Goal: Task Accomplishment & Management: Manage account settings

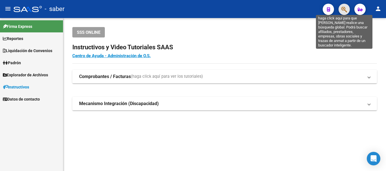
click at [342, 8] on icon "button" at bounding box center [344, 9] width 6 height 6
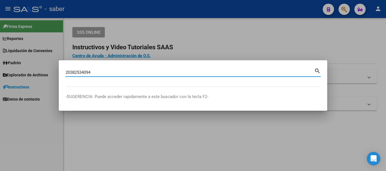
type input "20382534094"
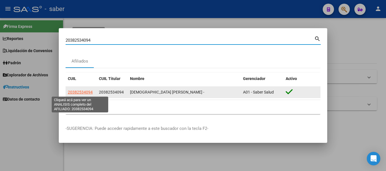
click at [77, 93] on span "20382534094" at bounding box center [80, 92] width 25 height 5
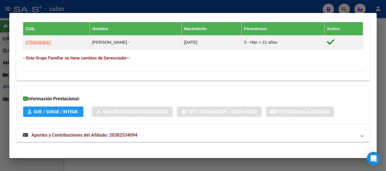
scroll to position [317, 0]
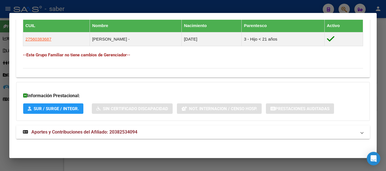
click at [66, 133] on span "Aportes y Contribuciones del Afiliado: 20382534094" at bounding box center [84, 132] width 106 height 5
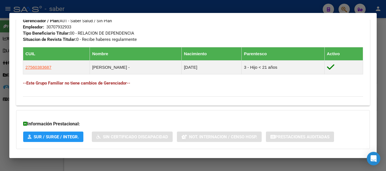
click at [28, 9] on div at bounding box center [193, 85] width 386 height 171
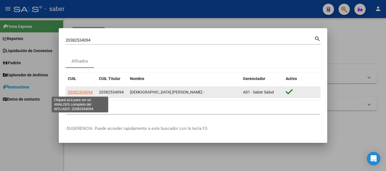
click at [75, 92] on span "20382534094" at bounding box center [80, 92] width 25 height 5
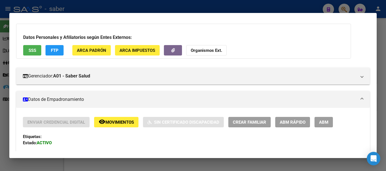
scroll to position [85, 0]
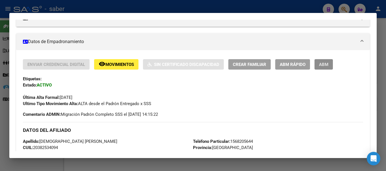
click at [322, 65] on span "ABM" at bounding box center [323, 64] width 9 height 5
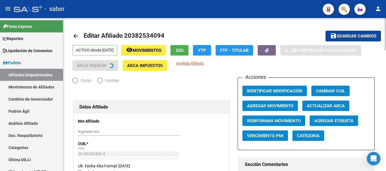
radio input "true"
type input "30-70793293-3"
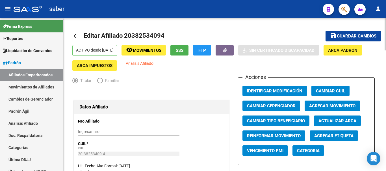
click at [333, 107] on span "Agregar Movimiento" at bounding box center [332, 106] width 46 height 5
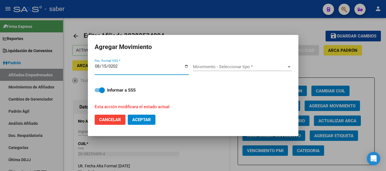
type input "[DATE]"
click at [217, 66] on span "Movimiento - Seleccionar tipo *" at bounding box center [239, 66] width 93 height 5
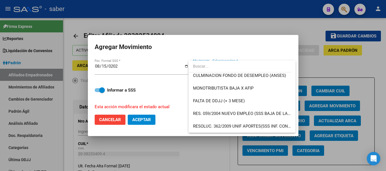
scroll to position [147, 0]
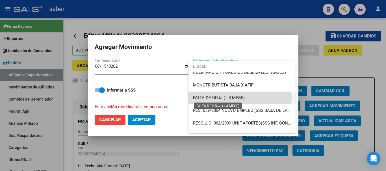
click at [234, 98] on span "FALTA DE DDJJ (+ 3 MESE)" at bounding box center [219, 97] width 52 height 5
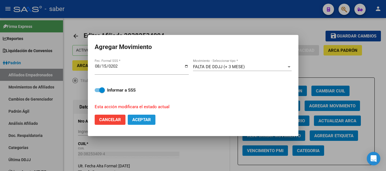
click at [140, 122] on span "Aceptar" at bounding box center [141, 119] width 19 height 5
checkbox input "false"
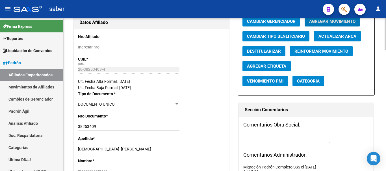
scroll to position [113, 0]
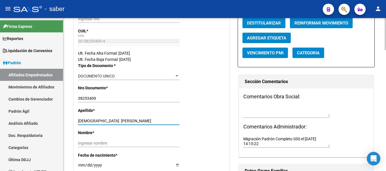
drag, startPoint x: 95, startPoint y: 119, endPoint x: 138, endPoint y: 119, distance: 43.5
click at [138, 119] on input "[DEMOGRAPHIC_DATA] [PERSON_NAME]" at bounding box center [128, 121] width 101 height 5
type input "JUAREZ"
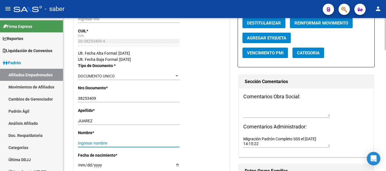
click at [111, 141] on input "Ingresar nombre" at bounding box center [128, 143] width 101 height 5
paste input "[PERSON_NAME]"
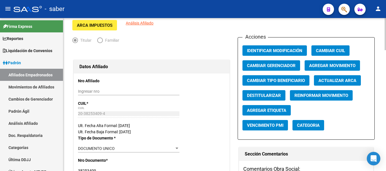
scroll to position [0, 0]
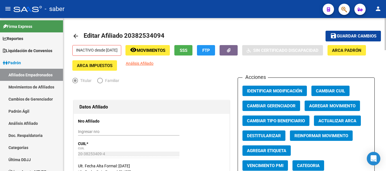
type input "[PERSON_NAME]"
click at [337, 37] on span "Guardar cambios" at bounding box center [357, 36] width 40 height 5
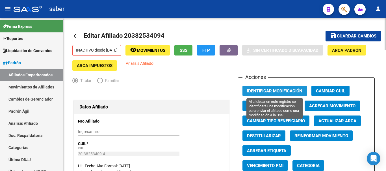
click at [274, 90] on span "Identificar Modificación" at bounding box center [274, 91] width 55 height 5
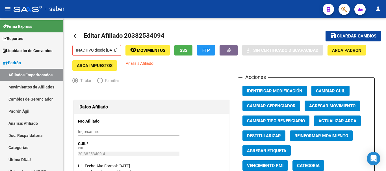
click at [27, 8] on div at bounding box center [28, 9] width 28 height 6
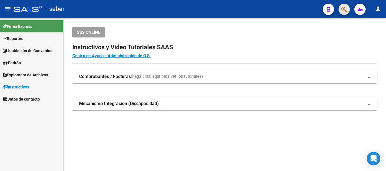
click at [343, 4] on span "button" at bounding box center [344, 10] width 6 height 12
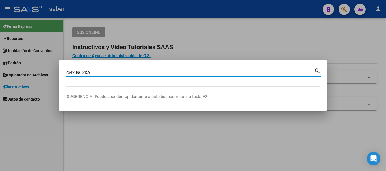
type input "23423966459"
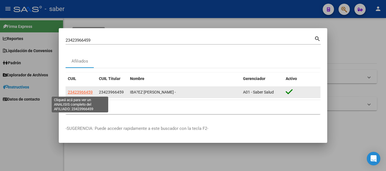
click at [84, 92] on span "23423966459" at bounding box center [80, 92] width 25 height 5
type textarea "23423966459"
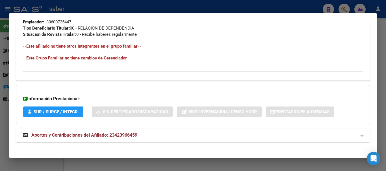
scroll to position [297, 0]
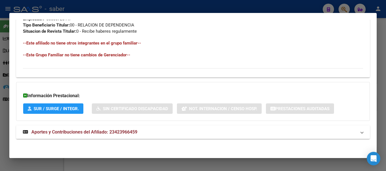
click at [58, 134] on span "Aportes y Contribuciones del Afiliado: 23423966459" at bounding box center [84, 132] width 106 height 5
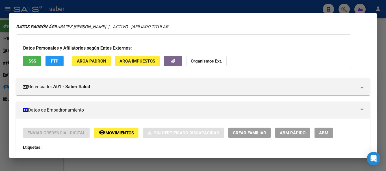
scroll to position [14, 0]
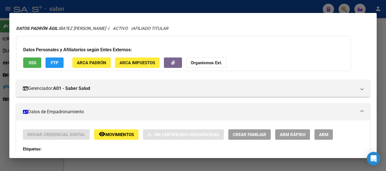
click at [316, 132] on button "ABM" at bounding box center [323, 135] width 18 height 10
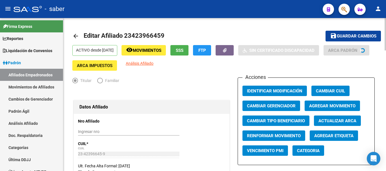
radio input "true"
type input "30-60072544-7"
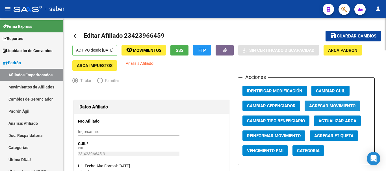
click at [327, 106] on span "Agregar Movimiento" at bounding box center [332, 106] width 46 height 5
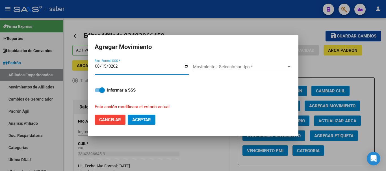
type input "[DATE]"
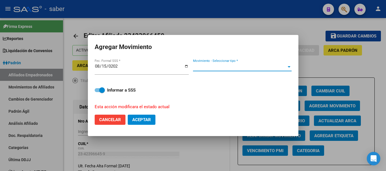
click at [208, 67] on span "Movimiento - Seleccionar tipo *" at bounding box center [239, 66] width 93 height 5
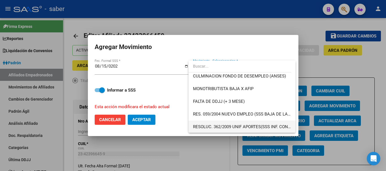
scroll to position [147, 0]
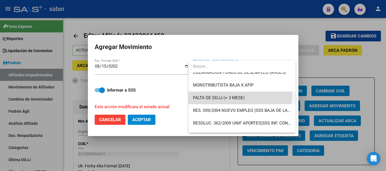
click at [231, 94] on span "FALTA DE DDJJ (+ 3 MESE)" at bounding box center [242, 98] width 98 height 13
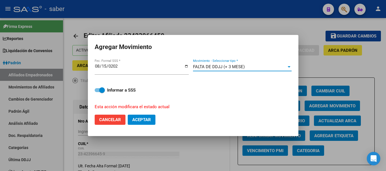
click at [150, 119] on span "Aceptar" at bounding box center [141, 119] width 19 height 5
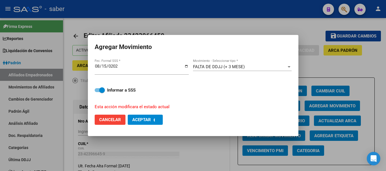
checkbox input "false"
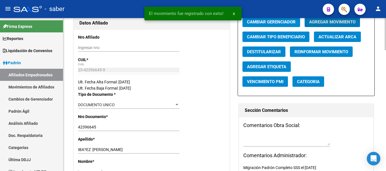
scroll to position [141, 0]
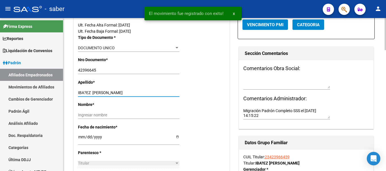
drag, startPoint x: 94, startPoint y: 91, endPoint x: 131, endPoint y: 92, distance: 36.7
click at [131, 92] on input "IBA?EZ [PERSON_NAME]" at bounding box center [128, 93] width 101 height 5
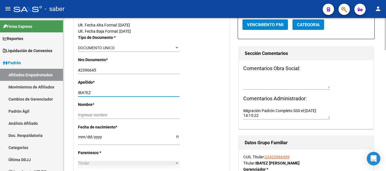
type input "IBA?EZ"
click at [121, 111] on div "Ingresar nombre" at bounding box center [128, 115] width 101 height 8
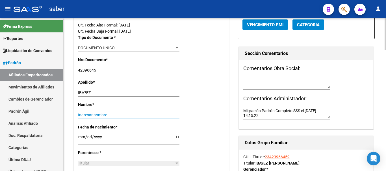
paste input "[PERSON_NAME]"
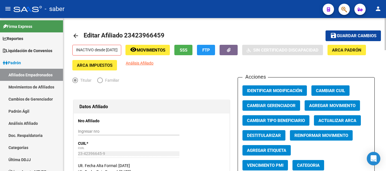
scroll to position [0, 0]
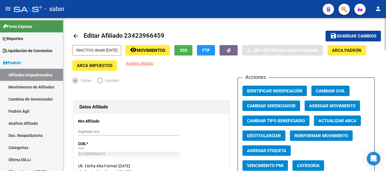
type input "[PERSON_NAME]"
click at [337, 34] on span "Guardar cambios" at bounding box center [357, 36] width 40 height 5
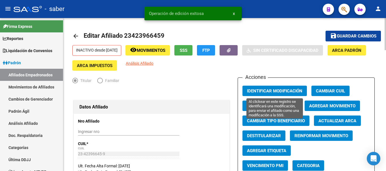
click at [276, 92] on span "Identificar Modificación" at bounding box center [274, 91] width 55 height 5
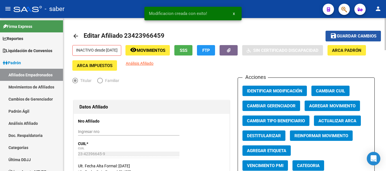
click at [345, 38] on span "Guardar cambios" at bounding box center [357, 36] width 40 height 5
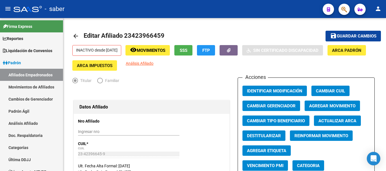
click at [27, 12] on div "- saber" at bounding box center [166, 9] width 304 height 12
click at [24, 11] on div at bounding box center [28, 9] width 28 height 6
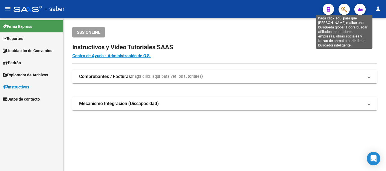
click at [344, 12] on icon "button" at bounding box center [344, 9] width 6 height 6
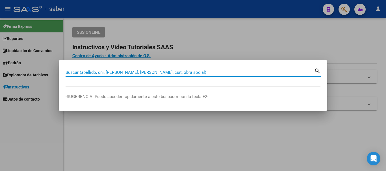
paste input "20420557710"
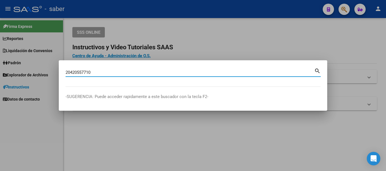
type input "20420557710"
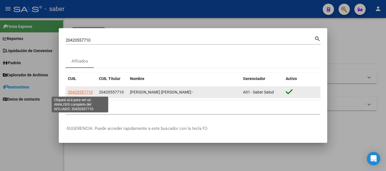
click at [83, 91] on span "20420557710" at bounding box center [80, 92] width 25 height 5
type textarea "20420557710"
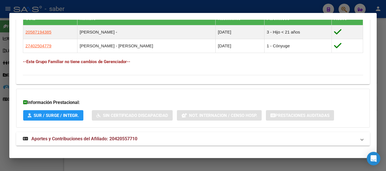
scroll to position [331, 0]
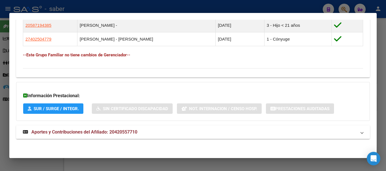
click at [91, 133] on span "Aportes y Contribuciones del Afiliado: 20420557710" at bounding box center [84, 132] width 106 height 5
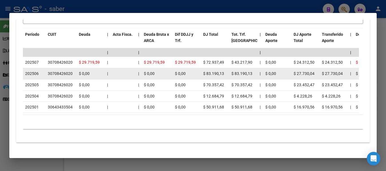
scroll to position [553, 0]
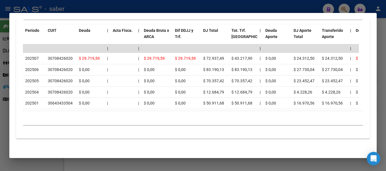
click at [25, 8] on div at bounding box center [193, 85] width 386 height 171
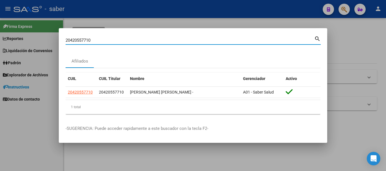
drag, startPoint x: 94, startPoint y: 39, endPoint x: 53, endPoint y: 38, distance: 40.4
click at [54, 37] on div "20420557710 Buscar (apellido, dni, cuil, nro traspaso, cuit, obra social) searc…" at bounding box center [193, 85] width 386 height 171
paste input "244520821"
type input "20244520821"
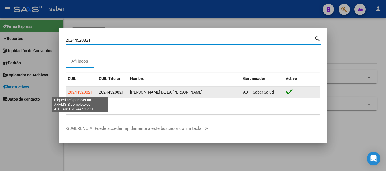
click at [86, 93] on span "20244520821" at bounding box center [80, 92] width 25 height 5
type textarea "20244520821"
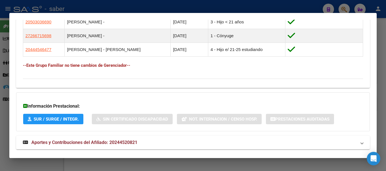
scroll to position [356, 0]
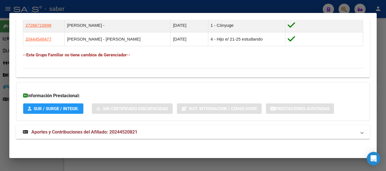
click at [103, 130] on mat-expansion-panel-header "Aportes y Contribuciones del Afiliado: 20244520821" at bounding box center [192, 133] width 353 height 14
click at [89, 134] on span "Aportes y Contribuciones del Afiliado: 20244520821" at bounding box center [84, 134] width 106 height 5
click at [98, 131] on span "Aportes y Contribuciones del Afiliado: 20244520821" at bounding box center [84, 132] width 106 height 5
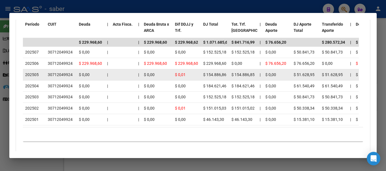
scroll to position [591, 0]
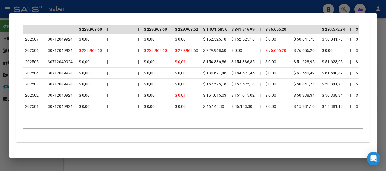
click at [33, 7] on div at bounding box center [193, 85] width 386 height 171
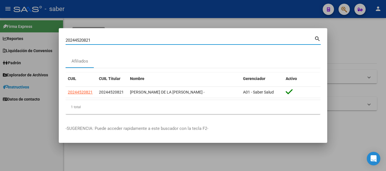
drag, startPoint x: 95, startPoint y: 39, endPoint x: 29, endPoint y: 37, distance: 66.7
click at [29, 37] on div "20244520821 Buscar (apellido, dni, cuil, nro traspaso, cuit, obra social) searc…" at bounding box center [193, 85] width 386 height 171
paste input "7393394280"
type input "27393394280"
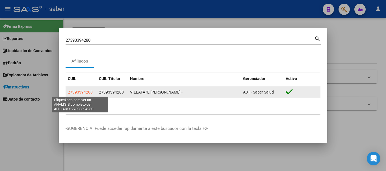
click at [77, 91] on span "27393394280" at bounding box center [80, 92] width 25 height 5
type textarea "27393394280"
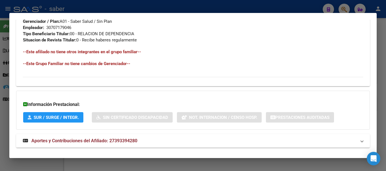
scroll to position [297, 0]
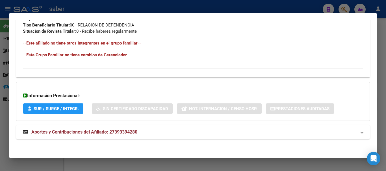
click at [88, 132] on span "Aportes y Contribuciones del Afiliado: 27393394280" at bounding box center [84, 132] width 106 height 5
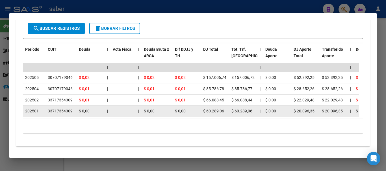
scroll to position [494, 0]
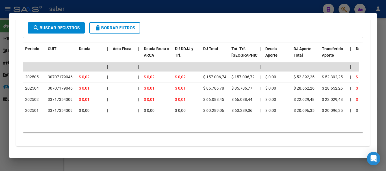
click at [34, 8] on div at bounding box center [193, 85] width 386 height 171
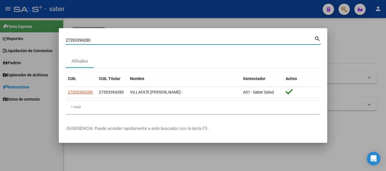
drag, startPoint x: 91, startPoint y: 38, endPoint x: 29, endPoint y: 38, distance: 62.7
click at [29, 38] on div "27393394280 Buscar (apellido, dni, cuil, nro traspaso, cuit, obra social) searc…" at bounding box center [193, 85] width 386 height 171
paste input "0364833009"
type input "20364833009"
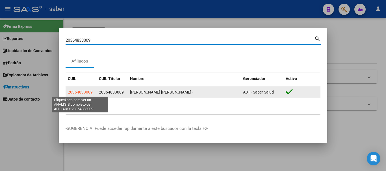
click at [85, 93] on span "20364833009" at bounding box center [80, 92] width 25 height 5
type textarea "20364833009"
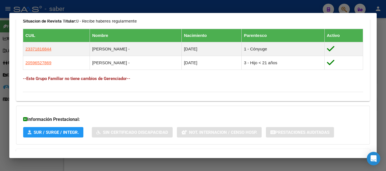
scroll to position [331, 0]
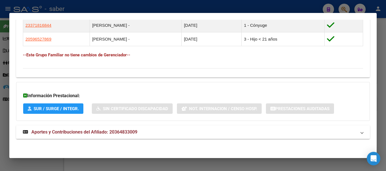
click at [89, 131] on span "Aportes y Contribuciones del Afiliado: 20364833009" at bounding box center [84, 132] width 106 height 5
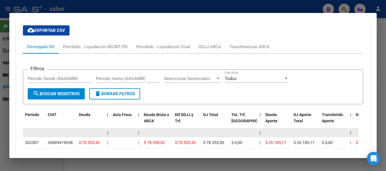
scroll to position [500, 0]
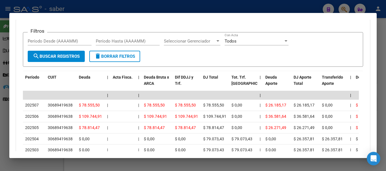
click at [58, 6] on div at bounding box center [193, 85] width 386 height 171
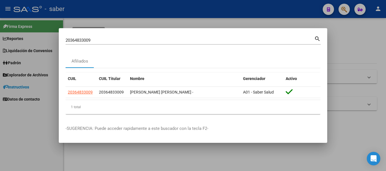
click at [86, 36] on div "20364833009 Buscar (apellido, dni, [PERSON_NAME], [PERSON_NAME], cuit, obra soc…" at bounding box center [190, 40] width 248 height 8
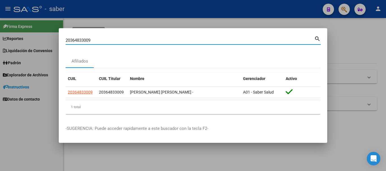
drag, startPoint x: 95, startPoint y: 40, endPoint x: 42, endPoint y: 31, distance: 54.1
click at [36, 32] on div "20364833009 Buscar (apellido, dni, cuil, nro traspaso, cuit, obra social) searc…" at bounding box center [193, 85] width 386 height 171
paste input "73549062"
type input "20373549062"
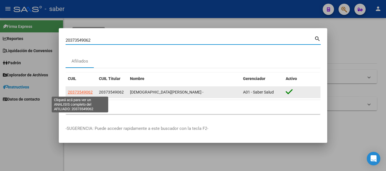
click at [87, 92] on span "20373549062" at bounding box center [80, 92] width 25 height 5
type textarea "20373549062"
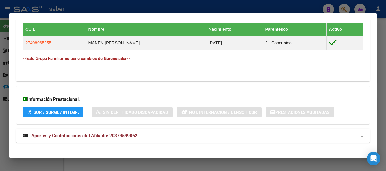
scroll to position [317, 0]
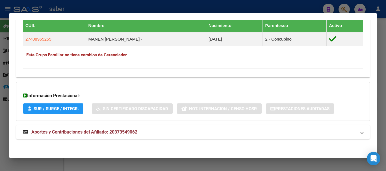
click at [62, 135] on strong "Aportes y Contribuciones del Afiliado: 20373549062" at bounding box center [80, 132] width 114 height 7
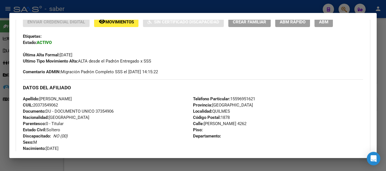
scroll to position [104, 0]
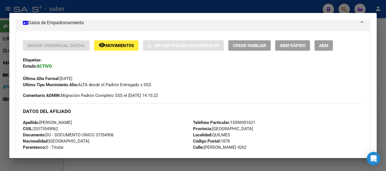
click at [323, 43] on span "ABM" at bounding box center [323, 45] width 9 height 5
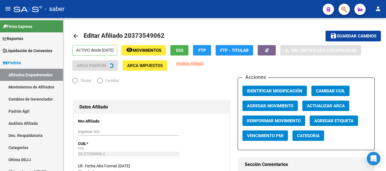
radio input "true"
type input "30-70857483-6"
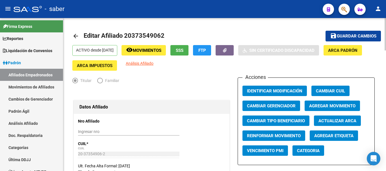
click at [322, 102] on button "Agregar Movimiento" at bounding box center [331, 106] width 55 height 10
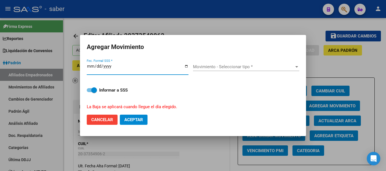
type input "[DATE]"
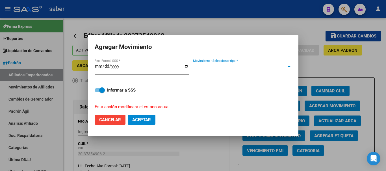
click at [208, 65] on span "Movimiento - Seleccionar tipo *" at bounding box center [239, 66] width 93 height 5
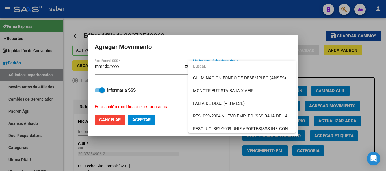
scroll to position [169, 0]
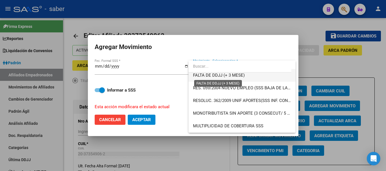
click at [223, 75] on span "FALTA DE DDJJ (+ 3 MESE)" at bounding box center [219, 75] width 52 height 5
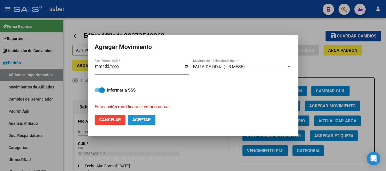
click at [139, 120] on span "Aceptar" at bounding box center [141, 119] width 19 height 5
checkbox input "false"
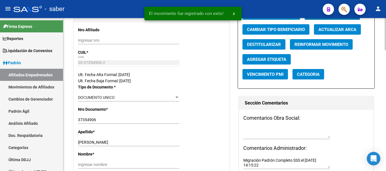
scroll to position [113, 0]
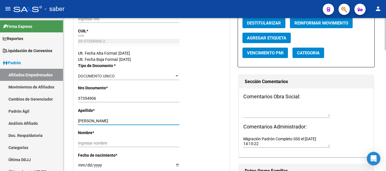
drag, startPoint x: 132, startPoint y: 122, endPoint x: 162, endPoint y: 120, distance: 29.4
click at [162, 120] on input "[PERSON_NAME]" at bounding box center [128, 121] width 101 height 5
type input "[PERSON_NAME]"
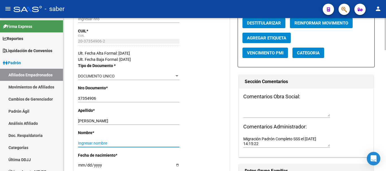
click at [84, 144] on input "Ingresar nombre" at bounding box center [128, 143] width 101 height 5
paste input "[PERSON_NAME]"
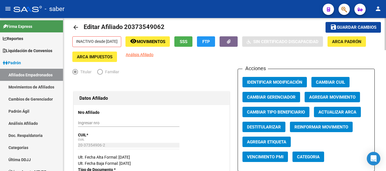
scroll to position [0, 0]
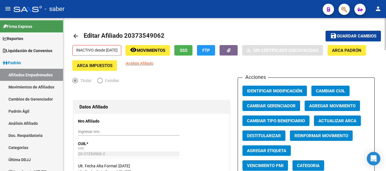
type input "[PERSON_NAME]"
click at [338, 37] on span "Guardar cambios" at bounding box center [357, 36] width 40 height 5
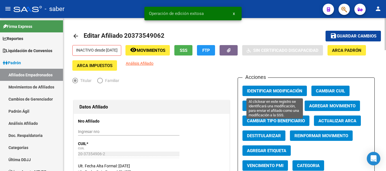
click at [254, 92] on span "Identificar Modificación" at bounding box center [274, 91] width 55 height 5
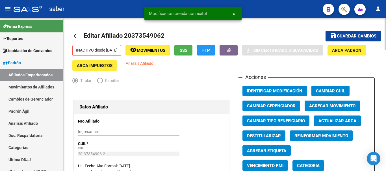
click at [349, 37] on span "Guardar cambios" at bounding box center [357, 36] width 40 height 5
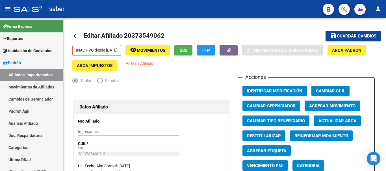
click at [26, 9] on div at bounding box center [28, 9] width 28 height 6
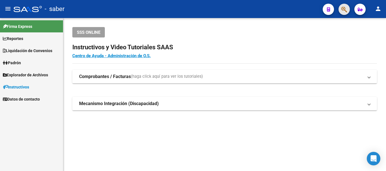
click at [340, 9] on button "button" at bounding box center [343, 9] width 11 height 11
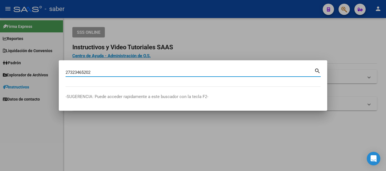
type input "27323465202"
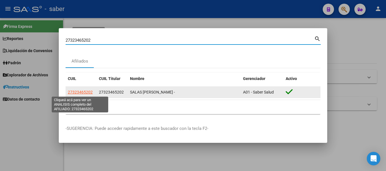
click at [85, 91] on span "27323465202" at bounding box center [80, 92] width 25 height 5
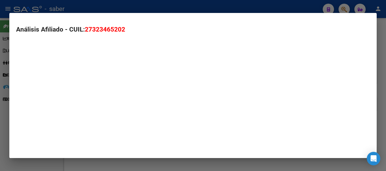
type textarea "27323465202"
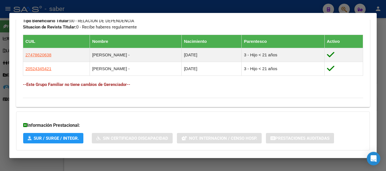
scroll to position [331, 0]
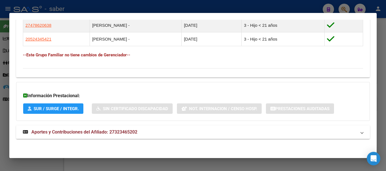
click at [93, 134] on span "Aportes y Contribuciones del Afiliado: 27323465202" at bounding box center [84, 132] width 106 height 5
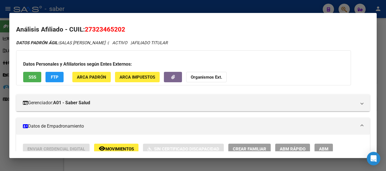
scroll to position [28, 0]
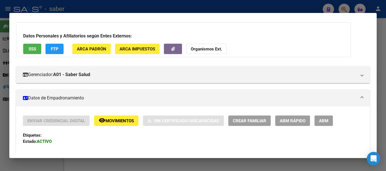
click at [323, 120] on span "ABM" at bounding box center [323, 121] width 9 height 5
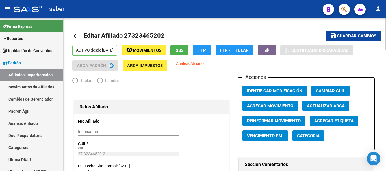
radio input "true"
type input "30-62739371-3"
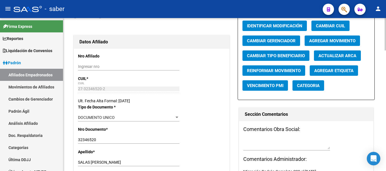
scroll to position [56, 0]
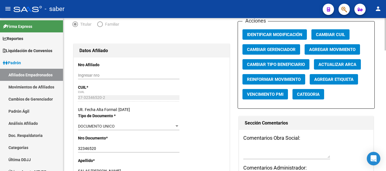
click at [320, 50] on span "Agregar Movimiento" at bounding box center [332, 49] width 46 height 5
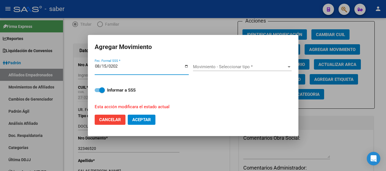
type input "[DATE]"
click at [211, 65] on span "Movimiento - Seleccionar tipo *" at bounding box center [239, 66] width 93 height 5
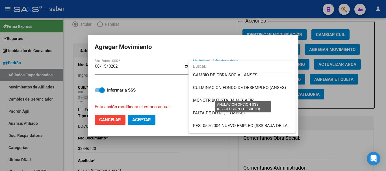
scroll to position [141, 0]
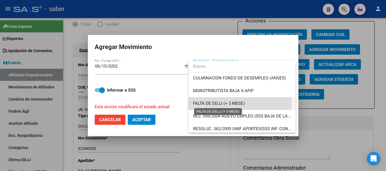
click at [217, 103] on span "FALTA DE DDJJ (+ 3 MESE)" at bounding box center [219, 103] width 52 height 5
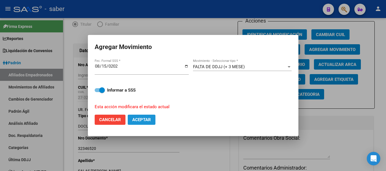
click at [140, 119] on span "Aceptar" at bounding box center [141, 119] width 19 height 5
checkbox input "false"
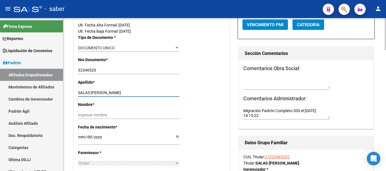
drag, startPoint x: 91, startPoint y: 93, endPoint x: 131, endPoint y: 91, distance: 39.6
click at [131, 91] on input "SALAS [PERSON_NAME]" at bounding box center [128, 93] width 101 height 5
type input "SALAS"
click at [104, 114] on input "Ingresar nombre" at bounding box center [128, 115] width 101 height 5
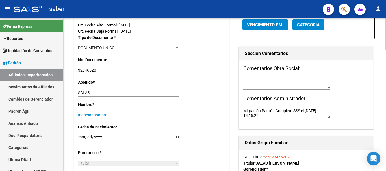
paste input "[PERSON_NAME]"
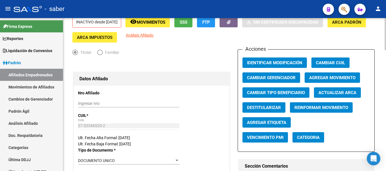
scroll to position [0, 0]
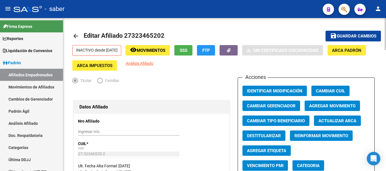
type input "[PERSON_NAME]"
click at [342, 36] on span "Guardar cambios" at bounding box center [357, 36] width 40 height 5
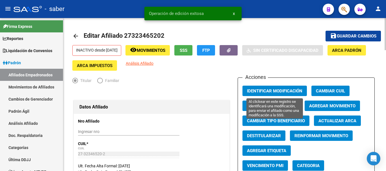
click at [265, 90] on span "Identificar Modificación" at bounding box center [274, 91] width 55 height 5
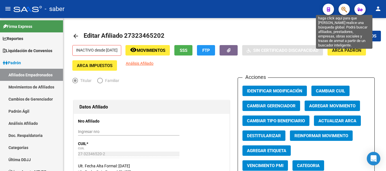
click at [344, 7] on icon "button" at bounding box center [344, 9] width 6 height 6
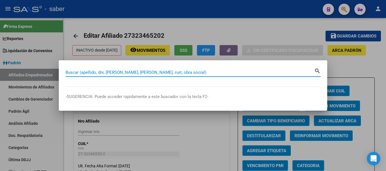
paste input "20354057752"
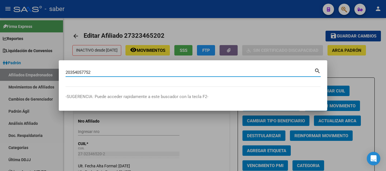
type input "20354057752"
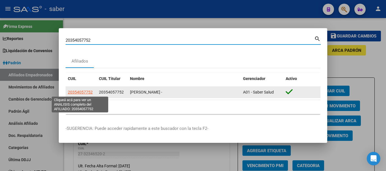
click at [86, 90] on span "20354057752" at bounding box center [80, 92] width 25 height 5
type textarea "20354057752"
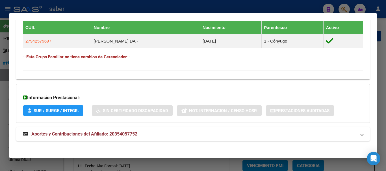
scroll to position [317, 0]
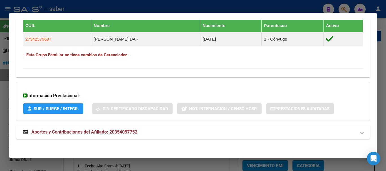
click at [65, 132] on span "Aportes y Contribuciones del Afiliado: 20354057752" at bounding box center [84, 132] width 106 height 5
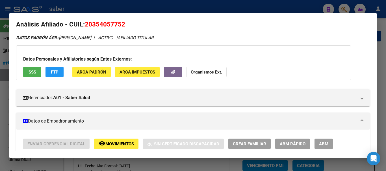
scroll to position [0, 0]
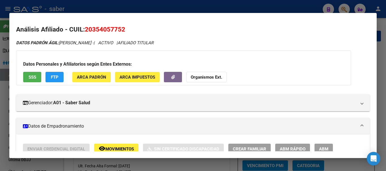
click at [324, 147] on span "ABM" at bounding box center [323, 149] width 9 height 5
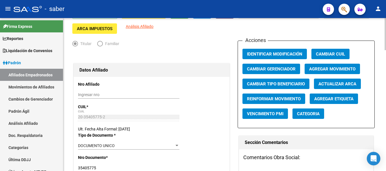
scroll to position [56, 0]
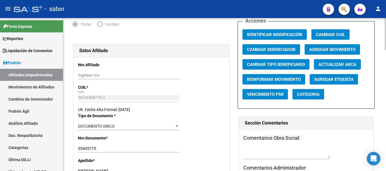
click at [323, 46] on button "Agregar Movimiento" at bounding box center [331, 49] width 55 height 10
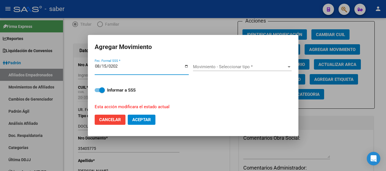
type input "[DATE]"
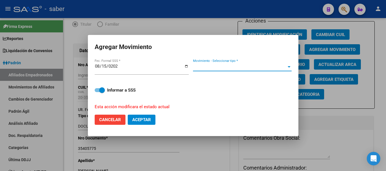
click at [206, 67] on span "Movimiento - Seleccionar tipo *" at bounding box center [239, 66] width 93 height 5
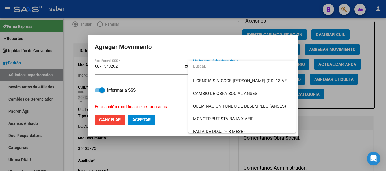
scroll to position [141, 0]
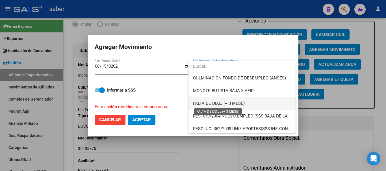
click at [221, 104] on span "FALTA DE DDJJ (+ 3 MESE)" at bounding box center [219, 103] width 52 height 5
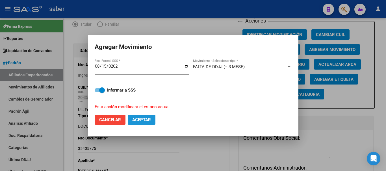
click at [143, 120] on span "Aceptar" at bounding box center [141, 119] width 19 height 5
checkbox input "false"
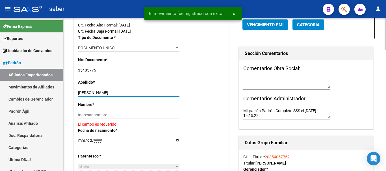
drag, startPoint x: 94, startPoint y: 92, endPoint x: 126, endPoint y: 93, distance: 31.3
click at [126, 93] on input "[PERSON_NAME]" at bounding box center [128, 93] width 101 height 5
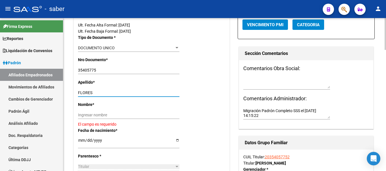
type input "FLORES"
click at [87, 113] on input "Ingresar nombre" at bounding box center [128, 115] width 101 height 5
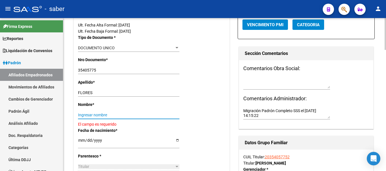
paste input "[PERSON_NAME]"
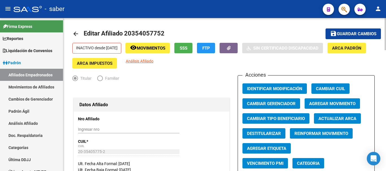
scroll to position [0, 0]
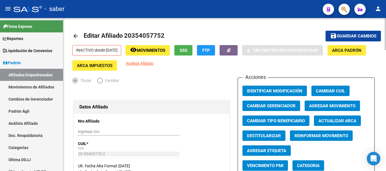
type input "[PERSON_NAME]"
click at [333, 35] on mat-icon "save" at bounding box center [333, 35] width 7 height 7
click at [349, 36] on span "Guardar cambios" at bounding box center [357, 36] width 40 height 5
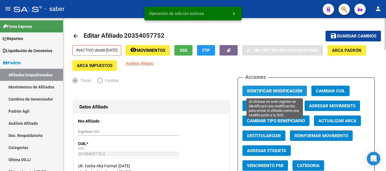
click at [266, 91] on span "Identificar Modificación" at bounding box center [274, 91] width 55 height 5
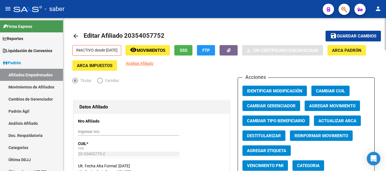
click at [169, 101] on div "Datos Afiliado" at bounding box center [152, 108] width 156 height 14
click at [30, 12] on div "- saber" at bounding box center [166, 9] width 304 height 12
click at [30, 9] on div at bounding box center [28, 9] width 28 height 6
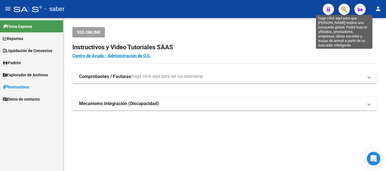
click at [343, 8] on icon "button" at bounding box center [344, 9] width 6 height 6
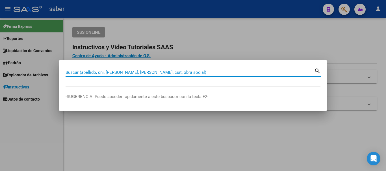
paste input "27297478295"
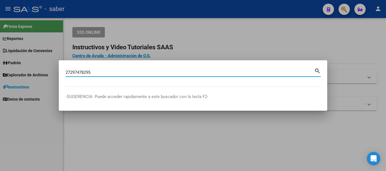
type input "27297478295"
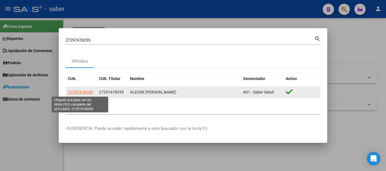
click at [85, 92] on span "27297478295" at bounding box center [80, 92] width 25 height 5
type textarea "27297478295"
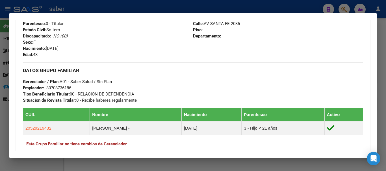
scroll to position [317, 0]
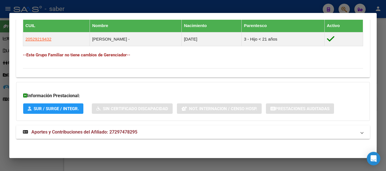
click at [82, 132] on span "Aportes y Contribuciones del Afiliado: 27297478295" at bounding box center [84, 132] width 106 height 5
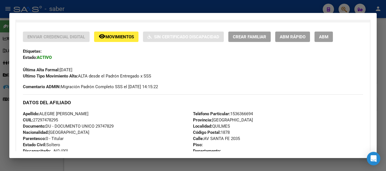
scroll to position [104, 0]
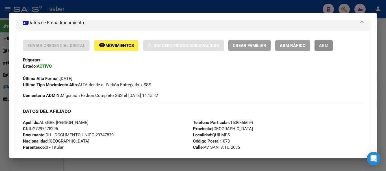
click at [322, 46] on span "ABM" at bounding box center [323, 45] width 9 height 5
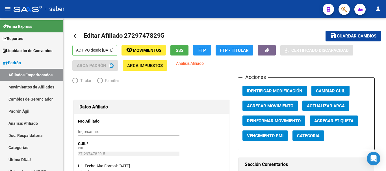
radio input "true"
type input "30-70873618-6"
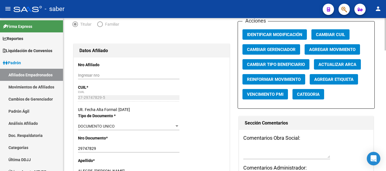
scroll to position [141, 0]
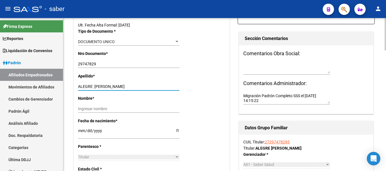
drag, startPoint x: 94, startPoint y: 84, endPoint x: 141, endPoint y: 81, distance: 47.6
click at [140, 82] on div "Apellido * ALEGRE [PERSON_NAME] Ingresar apellido" at bounding box center [151, 84] width 147 height 22
type input "ALEGRE"
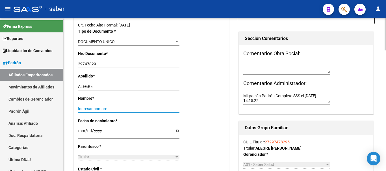
click at [119, 108] on input "Ingresar nombre" at bounding box center [128, 109] width 101 height 5
paste input "[PERSON_NAME]"
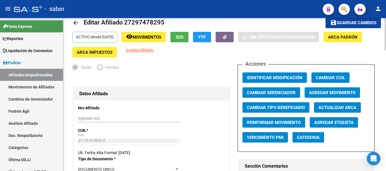
scroll to position [0, 0]
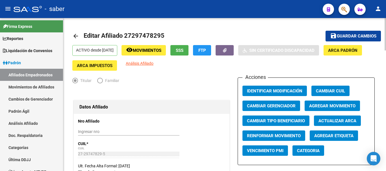
type input "[PERSON_NAME]"
click at [320, 106] on span "Agregar Movimiento" at bounding box center [332, 106] width 46 height 5
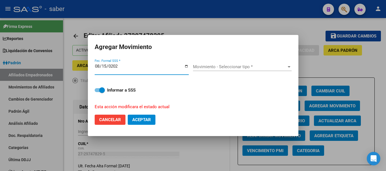
type input "[DATE]"
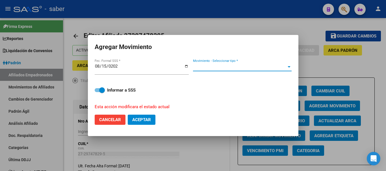
click at [232, 67] on span "Movimiento - Seleccionar tipo *" at bounding box center [239, 66] width 93 height 5
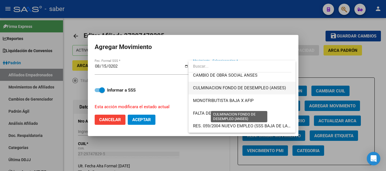
scroll to position [141, 0]
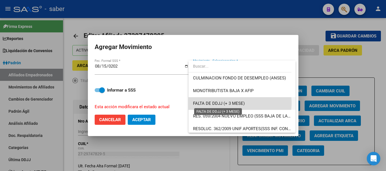
click at [229, 103] on span "FALTA DE DDJJ (+ 3 MESE)" at bounding box center [219, 103] width 52 height 5
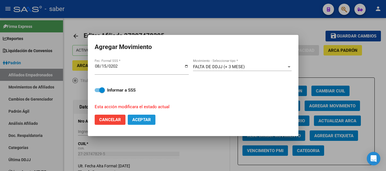
click at [148, 121] on span "Aceptar" at bounding box center [141, 119] width 19 height 5
checkbox input "false"
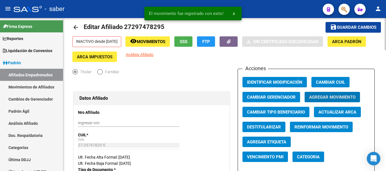
scroll to position [0, 0]
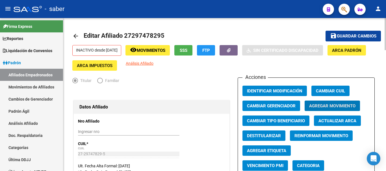
click at [356, 35] on span "Guardar cambios" at bounding box center [357, 36] width 40 height 5
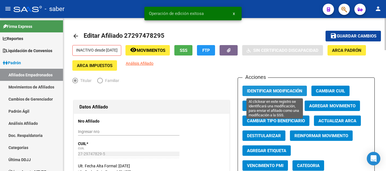
click at [265, 90] on span "Identificar Modificación" at bounding box center [274, 91] width 55 height 5
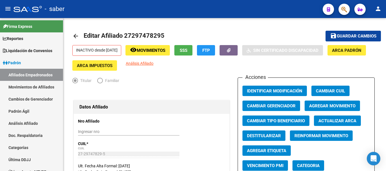
click at [12, 9] on button "menu" at bounding box center [7, 8] width 11 height 11
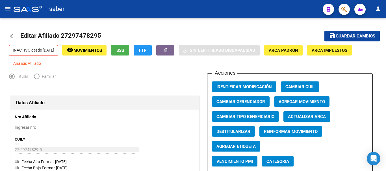
click at [29, 10] on div at bounding box center [28, 9] width 28 height 6
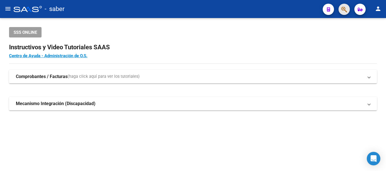
click at [341, 14] on span "button" at bounding box center [344, 10] width 6 height 12
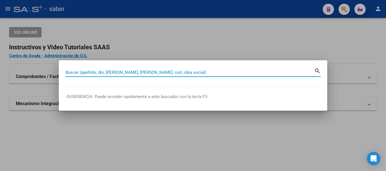
paste input "20938009881"
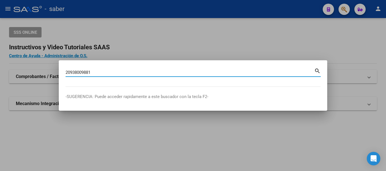
type input "20938009881"
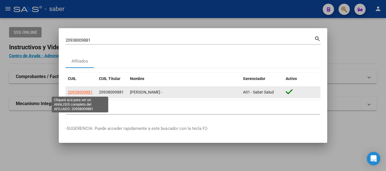
click at [88, 92] on span "20938009881" at bounding box center [80, 92] width 25 height 5
type textarea "20938009881"
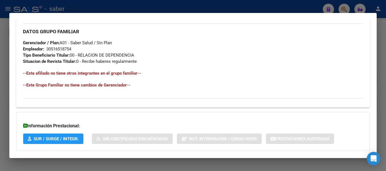
scroll to position [297, 0]
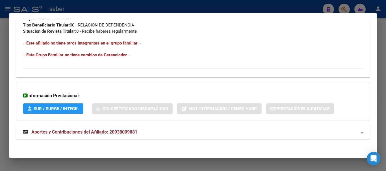
click at [92, 132] on span "Aportes y Contribuciones del Afiliado: 20938009881" at bounding box center [84, 132] width 106 height 5
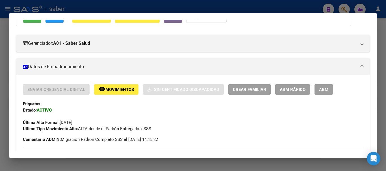
scroll to position [55, 0]
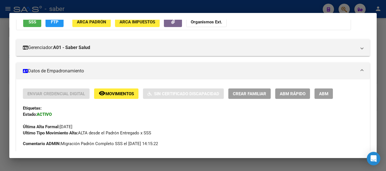
click at [318, 93] on button "ABM" at bounding box center [323, 94] width 18 height 10
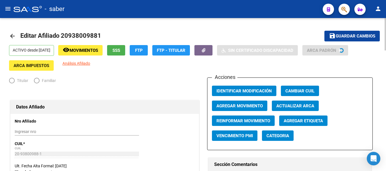
radio input "true"
type input "30-51651875-4"
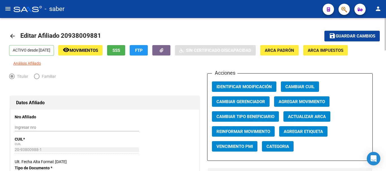
click at [291, 101] on span "Agregar Movimiento" at bounding box center [301, 101] width 46 height 5
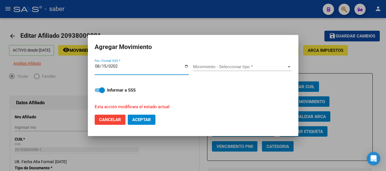
type input "[DATE]"
click at [238, 68] on span "Movimiento - Seleccionar tipo *" at bounding box center [239, 66] width 93 height 5
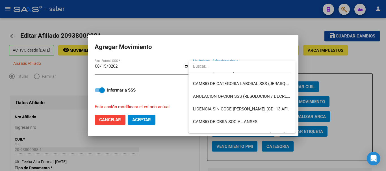
scroll to position [141, 0]
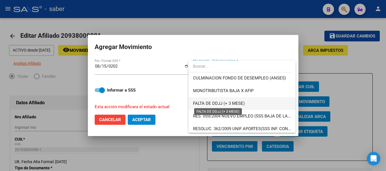
click at [239, 104] on span "FALTA DE DDJJ (+ 3 MESE)" at bounding box center [219, 103] width 52 height 5
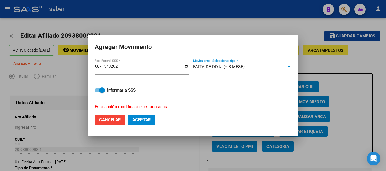
click at [151, 120] on button "Aceptar" at bounding box center [142, 120] width 28 height 10
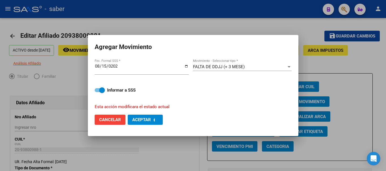
checkbox input "false"
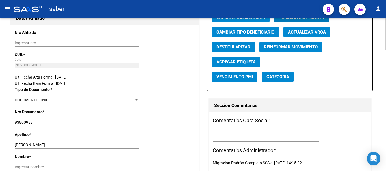
scroll to position [113, 0]
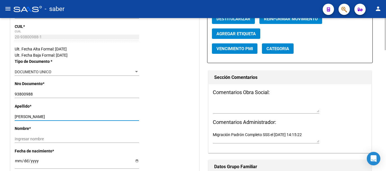
drag, startPoint x: 61, startPoint y: 117, endPoint x: 80, endPoint y: 117, distance: 19.2
click at [80, 117] on input "[PERSON_NAME]" at bounding box center [77, 117] width 124 height 5
type input "[PERSON_NAME]"
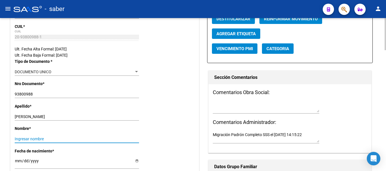
click at [51, 138] on input "Ingresar nombre" at bounding box center [77, 139] width 124 height 5
paste input "[PERSON_NAME]"
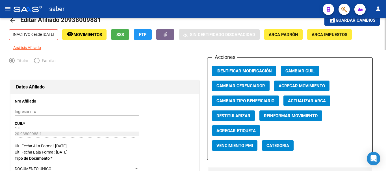
scroll to position [0, 0]
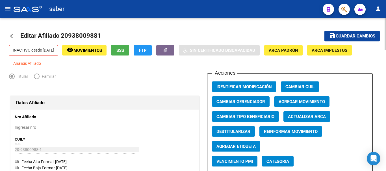
type input "[PERSON_NAME]"
click at [344, 34] on span "Guardar cambios" at bounding box center [355, 36] width 40 height 5
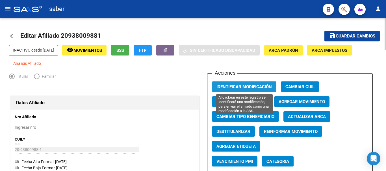
click at [231, 86] on span "Identificar Modificación" at bounding box center [243, 86] width 55 height 5
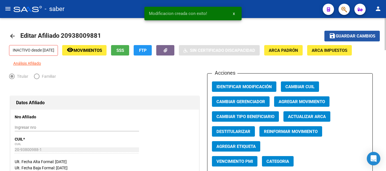
click at [348, 35] on span "Guardar cambios" at bounding box center [355, 36] width 40 height 5
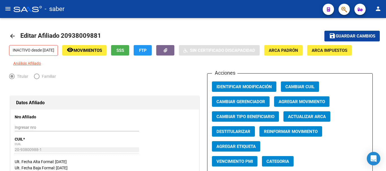
click at [34, 9] on div at bounding box center [28, 9] width 28 height 6
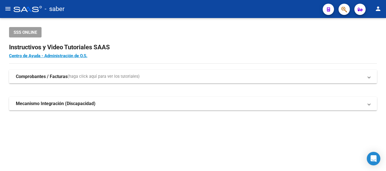
click at [343, 5] on span "button" at bounding box center [344, 10] width 6 height 12
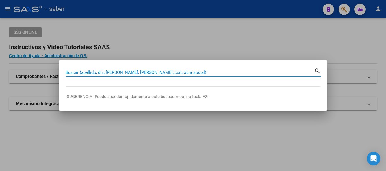
paste input "20471205045"
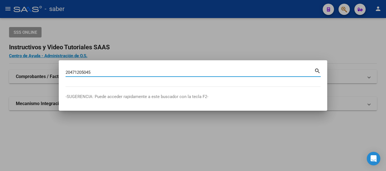
type input "20471205045"
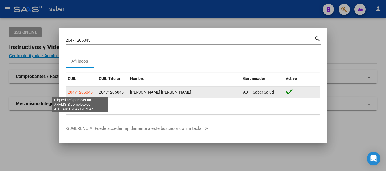
click at [83, 91] on span "20471205045" at bounding box center [80, 92] width 25 height 5
type textarea "20471205045"
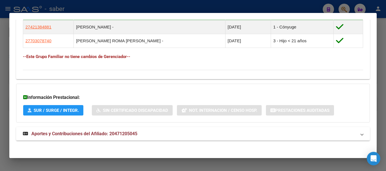
scroll to position [331, 0]
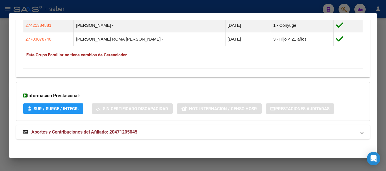
click at [62, 133] on span "Aportes y Contribuciones del Afiliado: 20471205045" at bounding box center [84, 132] width 106 height 5
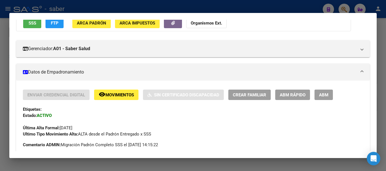
scroll to position [56, 0]
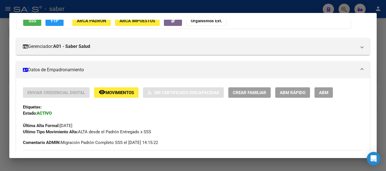
click at [326, 95] on span "ABM" at bounding box center [323, 92] width 9 height 5
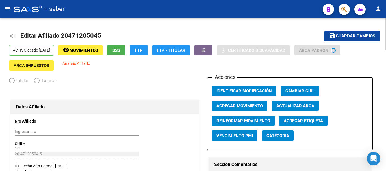
radio input "true"
type input "33-70849445-9"
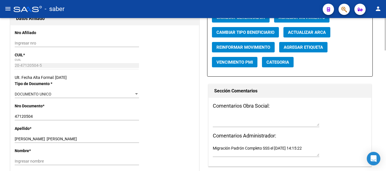
scroll to position [85, 0]
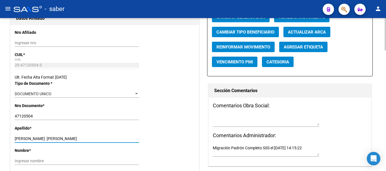
drag, startPoint x: 39, startPoint y: 138, endPoint x: 60, endPoint y: 136, distance: 20.9
click at [73, 137] on input "[PERSON_NAME] [PERSON_NAME]" at bounding box center [77, 139] width 124 height 5
drag, startPoint x: 36, startPoint y: 137, endPoint x: 95, endPoint y: 136, distance: 58.7
click at [94, 138] on input "[PERSON_NAME] [PERSON_NAME]" at bounding box center [77, 139] width 124 height 5
type input "[PERSON_NAME]"
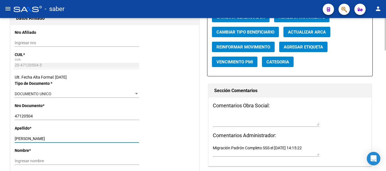
click at [62, 163] on input "Ingresar nombre" at bounding box center [77, 161] width 124 height 5
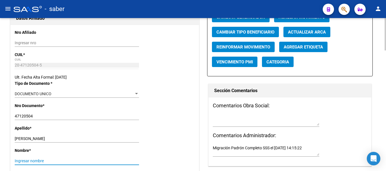
paste input "[PERSON_NAME]"
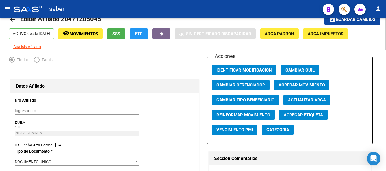
scroll to position [0, 0]
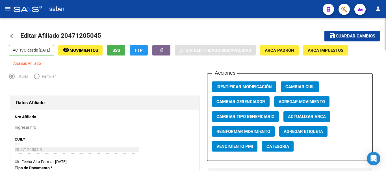
type input "[PERSON_NAME]"
click at [276, 100] on button "Agregar Movimiento" at bounding box center [301, 102] width 55 height 10
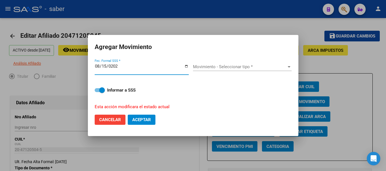
type input "[DATE]"
click at [223, 63] on div "Movimiento - Seleccionar tipo * Movimiento - Seleccionar tipo *" at bounding box center [242, 67] width 99 height 8
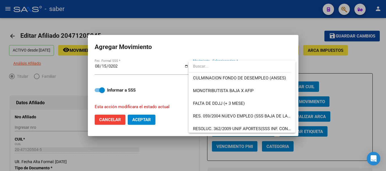
scroll to position [169, 0]
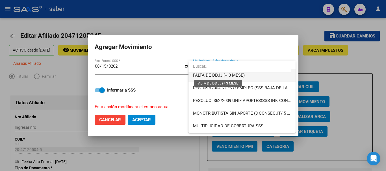
click at [225, 75] on span "FALTA DE DDJJ (+ 3 MESE)" at bounding box center [219, 75] width 52 height 5
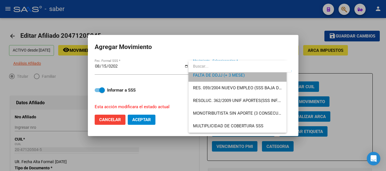
scroll to position [165, 0]
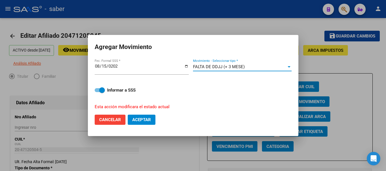
click at [148, 121] on span "Aceptar" at bounding box center [141, 119] width 19 height 5
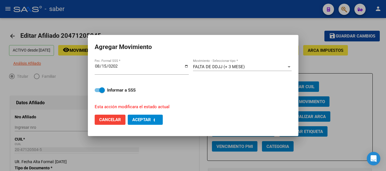
checkbox input "false"
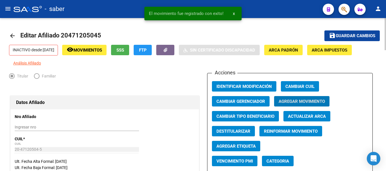
scroll to position [0, 0]
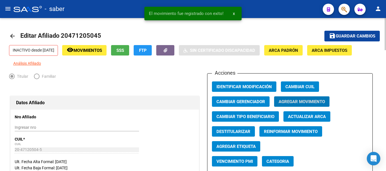
click at [336, 36] on span "Guardar cambios" at bounding box center [355, 36] width 40 height 5
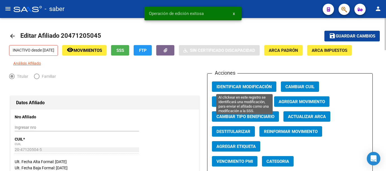
click at [253, 87] on span "Identificar Modificación" at bounding box center [243, 86] width 55 height 5
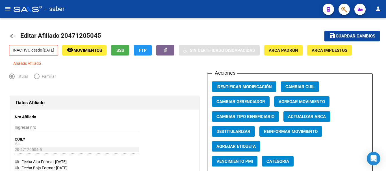
click at [16, 8] on div at bounding box center [28, 9] width 28 height 6
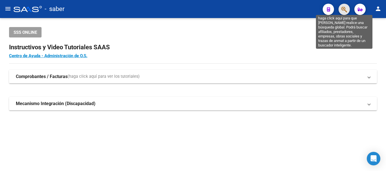
click at [341, 8] on icon "button" at bounding box center [344, 9] width 6 height 6
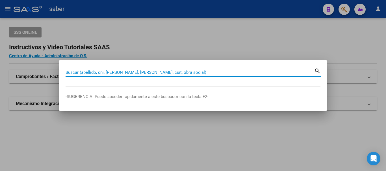
paste input "27361731455"
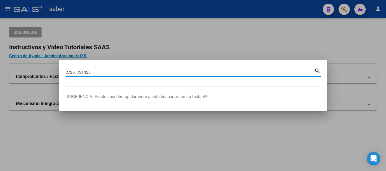
type input "27361731455"
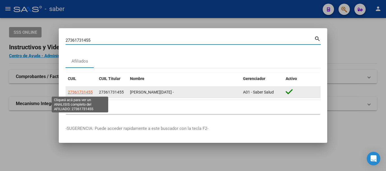
click at [78, 94] on span "27361731455" at bounding box center [80, 92] width 25 height 5
type textarea "27361731455"
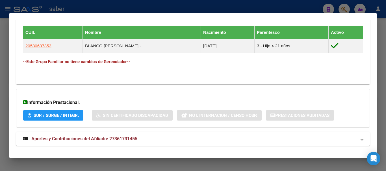
scroll to position [317, 0]
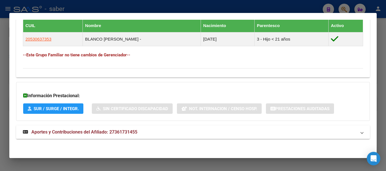
click at [94, 132] on span "Aportes y Contribuciones del Afiliado: 27361731455" at bounding box center [84, 132] width 106 height 5
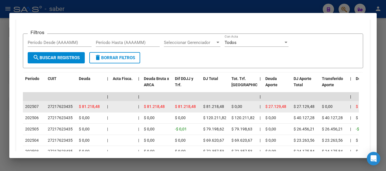
scroll to position [486, 0]
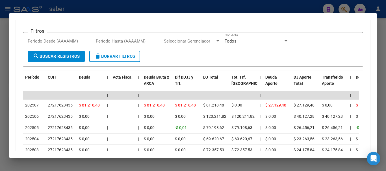
click at [23, 8] on div at bounding box center [193, 85] width 386 height 171
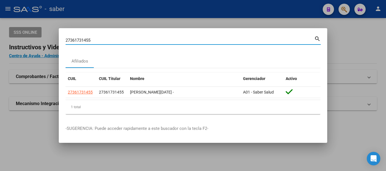
drag, startPoint x: 93, startPoint y: 40, endPoint x: 43, endPoint y: 33, distance: 50.7
click at [45, 33] on div "27361731455 Buscar (apellido, dni, cuil, nro traspaso, cuit, obra social) searc…" at bounding box center [193, 85] width 386 height 171
paste input "263269107"
type input "27263269107"
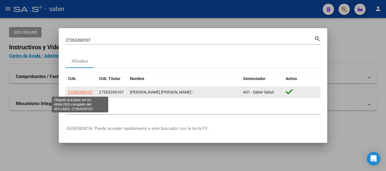
click at [77, 92] on span "27263269107" at bounding box center [80, 92] width 25 height 5
type textarea "27263269107"
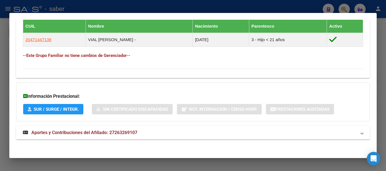
scroll to position [317, 0]
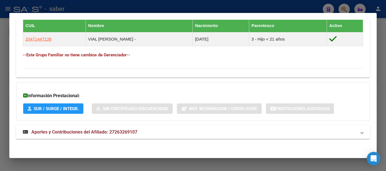
click at [55, 133] on span "Aportes y Contribuciones del Afiliado: 27263269107" at bounding box center [84, 132] width 106 height 5
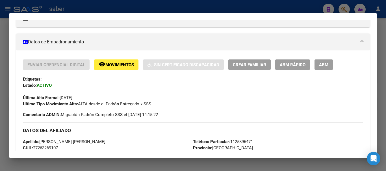
scroll to position [85, 0]
click at [326, 67] on span "ABM" at bounding box center [323, 64] width 9 height 5
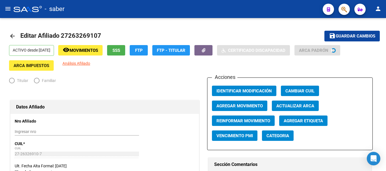
radio input "true"
type input "30-71622409-7"
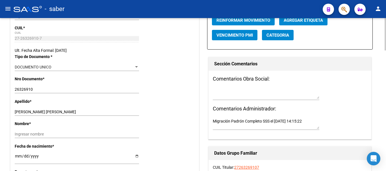
scroll to position [113, 0]
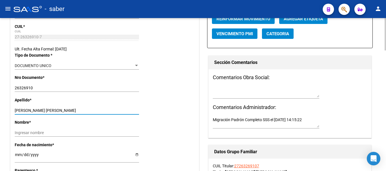
drag, startPoint x: 29, startPoint y: 110, endPoint x: 68, endPoint y: 110, distance: 39.0
click at [68, 110] on input "[PERSON_NAME] [PERSON_NAME]" at bounding box center [77, 110] width 124 height 5
type input "[PERSON_NAME]"
click at [55, 135] on input "Ingresar nombre" at bounding box center [77, 133] width 124 height 5
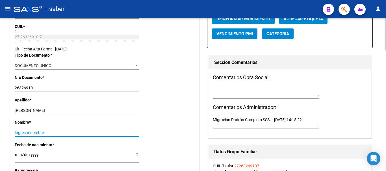
paste input "[PERSON_NAME]"
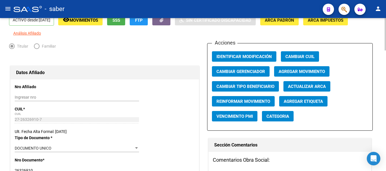
scroll to position [0, 0]
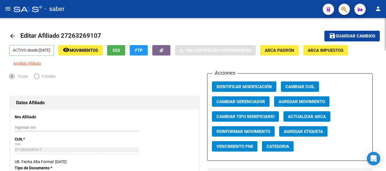
type input "[PERSON_NAME]"
click at [292, 101] on span "Agregar Movimiento" at bounding box center [301, 101] width 46 height 5
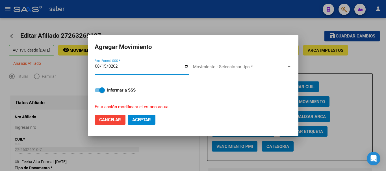
type input "[DATE]"
click at [212, 65] on span "Movimiento - Seleccionar tipo *" at bounding box center [239, 66] width 93 height 5
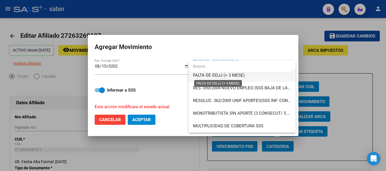
click at [223, 77] on span "FALTA DE DDJJ (+ 3 MESE)" at bounding box center [219, 75] width 52 height 5
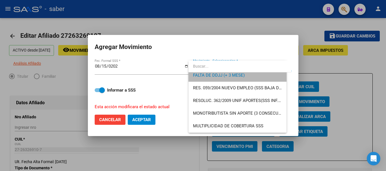
scroll to position [165, 0]
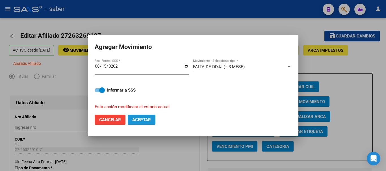
click at [144, 118] on span "Aceptar" at bounding box center [141, 119] width 19 height 5
checkbox input "false"
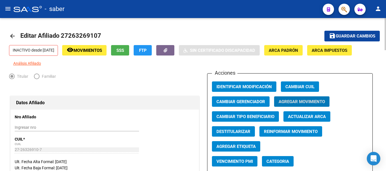
click at [344, 36] on span "Guardar cambios" at bounding box center [355, 36] width 40 height 5
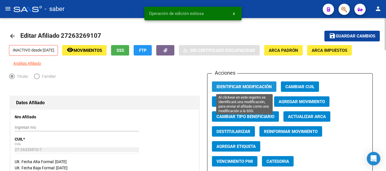
click at [231, 86] on span "Identificar Modificación" at bounding box center [243, 86] width 55 height 5
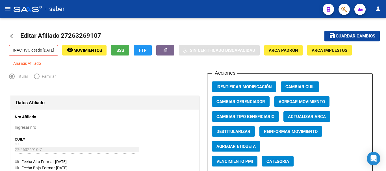
click at [29, 10] on div at bounding box center [28, 9] width 28 height 6
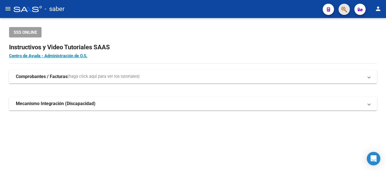
click at [341, 10] on button "button" at bounding box center [343, 9] width 11 height 11
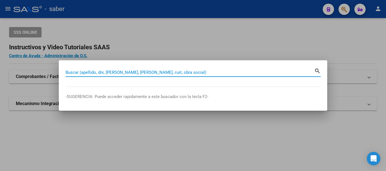
paste input "23351117699"
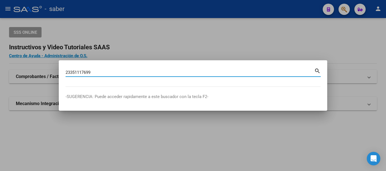
type input "23351117699"
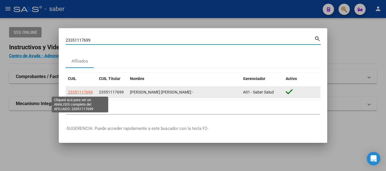
click at [74, 94] on span "23351117699" at bounding box center [80, 92] width 25 height 5
type textarea "23351117699"
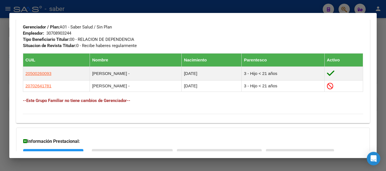
scroll to position [328, 0]
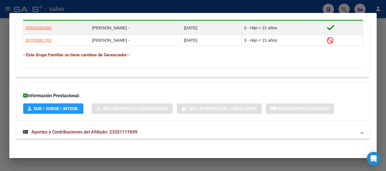
click at [76, 131] on span "Aportes y Contribuciones del Afiliado: 23351117699" at bounding box center [84, 132] width 106 height 5
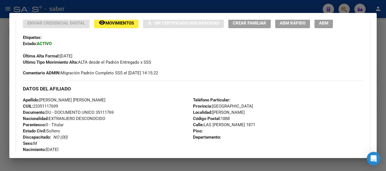
scroll to position [113, 0]
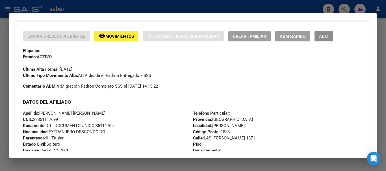
click at [325, 37] on span "ABM" at bounding box center [323, 36] width 9 height 5
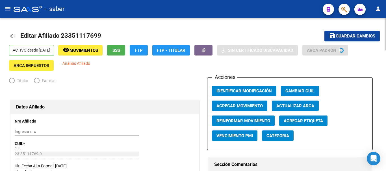
radio input "true"
type input "30-70890324-4"
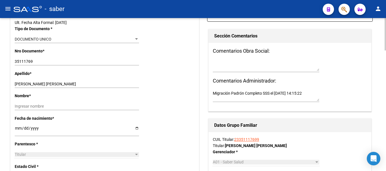
scroll to position [141, 0]
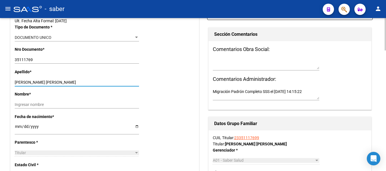
drag, startPoint x: 31, startPoint y: 80, endPoint x: 87, endPoint y: 81, distance: 55.3
click at [87, 81] on input "[PERSON_NAME] [PERSON_NAME]" at bounding box center [77, 82] width 124 height 5
type input "MEDINA"
click at [56, 107] on input "Ingresar nombre" at bounding box center [77, 104] width 124 height 5
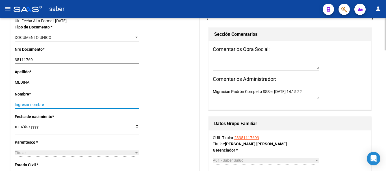
paste input "[PERSON_NAME]"
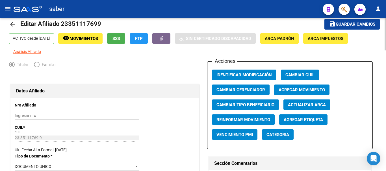
scroll to position [0, 0]
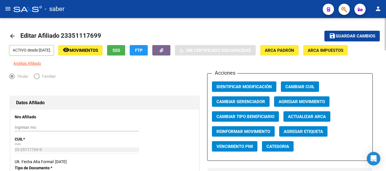
type input "[PERSON_NAME]"
click at [297, 99] on span "Agregar Movimiento" at bounding box center [301, 101] width 46 height 5
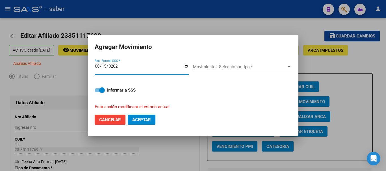
type input "[DATE]"
click at [229, 64] on div "Movimiento - Seleccionar tipo * Movimiento - Seleccionar tipo *" at bounding box center [242, 67] width 99 height 8
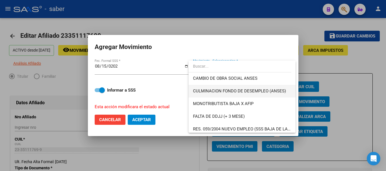
scroll to position [141, 0]
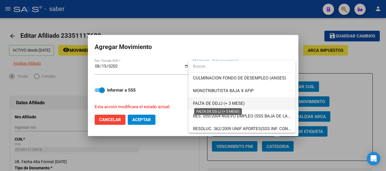
click at [229, 102] on span "FALTA DE DDJJ (+ 3 MESE)" at bounding box center [219, 103] width 52 height 5
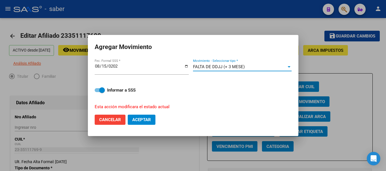
click at [153, 121] on button "Aceptar" at bounding box center [142, 120] width 28 height 10
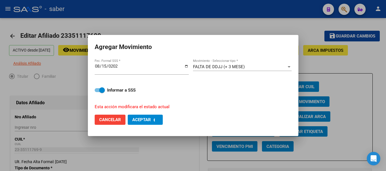
checkbox input "false"
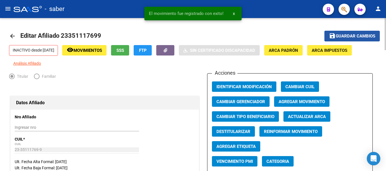
click at [334, 37] on mat-icon "save" at bounding box center [332, 35] width 7 height 7
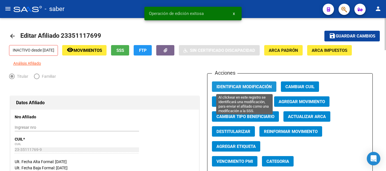
click at [235, 87] on span "Identificar Modificación" at bounding box center [243, 86] width 55 height 5
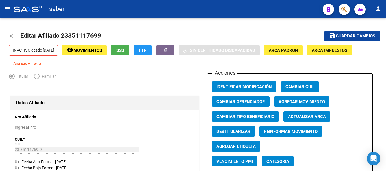
click at [23, 7] on div at bounding box center [28, 9] width 28 height 6
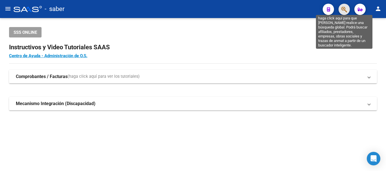
click at [343, 6] on icon "button" at bounding box center [344, 9] width 6 height 6
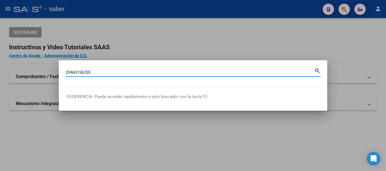
type input "20460156255"
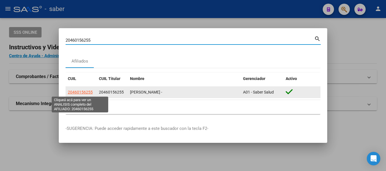
click at [91, 91] on span "20460156255" at bounding box center [80, 92] width 25 height 5
type textarea "20460156255"
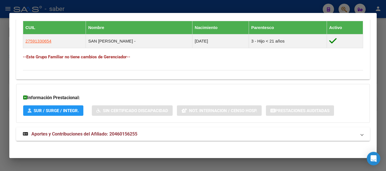
scroll to position [317, 0]
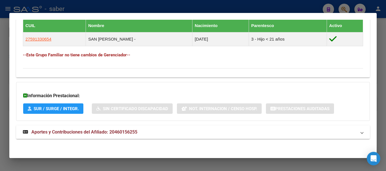
click at [102, 132] on span "Aportes y Contribuciones del Afiliado: 20460156255" at bounding box center [84, 132] width 106 height 5
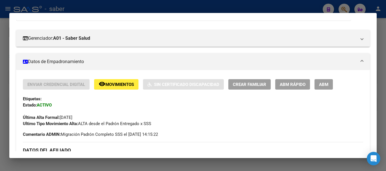
scroll to position [52, 0]
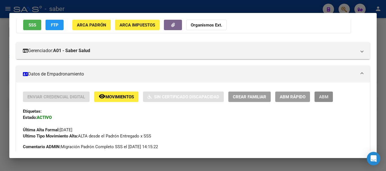
click at [324, 97] on span "ABM" at bounding box center [323, 97] width 9 height 5
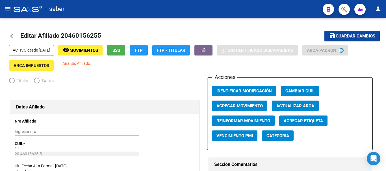
radio input "true"
type input "30-71244316-9"
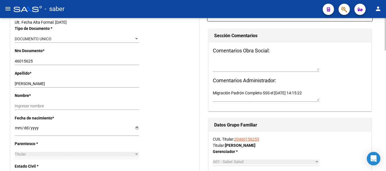
scroll to position [141, 0]
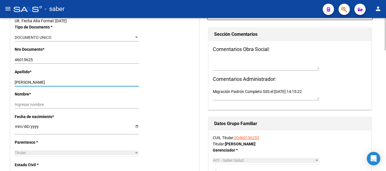
drag, startPoint x: 40, startPoint y: 82, endPoint x: 92, endPoint y: 79, distance: 52.6
click at [91, 81] on input "[PERSON_NAME]" at bounding box center [77, 82] width 124 height 5
drag, startPoint x: 38, startPoint y: 81, endPoint x: 90, endPoint y: 81, distance: 51.4
click at [89, 81] on input "[PERSON_NAME]" at bounding box center [77, 82] width 124 height 5
type input "SAN MARTIN"
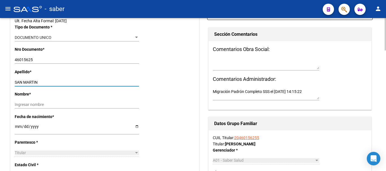
click at [66, 105] on input "Ingresar nombre" at bounding box center [77, 104] width 124 height 5
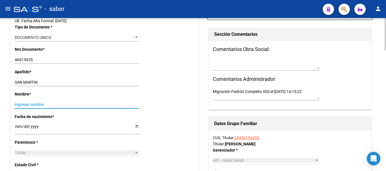
paste input "[PERSON_NAME]"
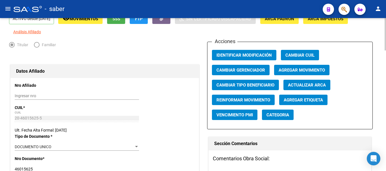
scroll to position [0, 0]
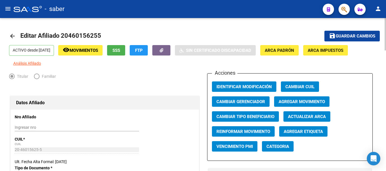
type input "[PERSON_NAME]"
click at [287, 101] on span "Agregar Movimiento" at bounding box center [301, 101] width 46 height 5
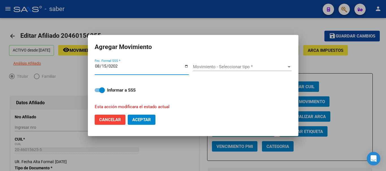
type input "[DATE]"
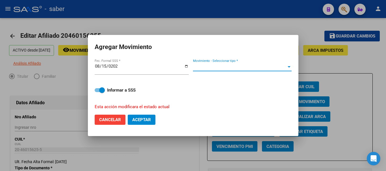
click at [216, 66] on span "Movimiento - Seleccionar tipo *" at bounding box center [239, 66] width 93 height 5
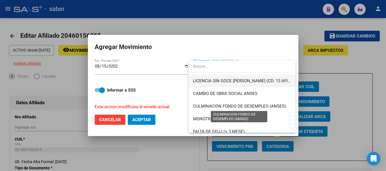
scroll to position [141, 0]
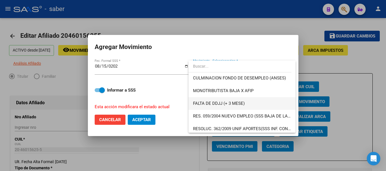
click at [222, 99] on span "FALTA DE DDJJ (+ 3 MESE)" at bounding box center [242, 103] width 98 height 13
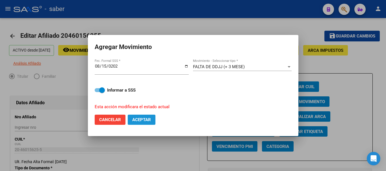
click at [136, 120] on span "Aceptar" at bounding box center [141, 119] width 19 height 5
checkbox input "false"
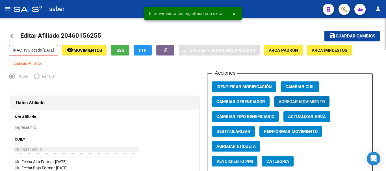
click at [341, 38] on span "Guardar cambios" at bounding box center [355, 36] width 40 height 5
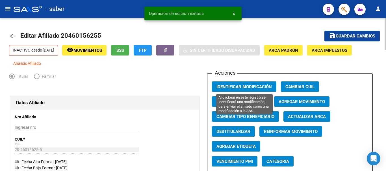
click at [257, 85] on span "Identificar Modificación" at bounding box center [243, 86] width 55 height 5
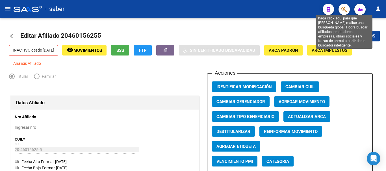
click at [342, 9] on icon "button" at bounding box center [344, 9] width 6 height 6
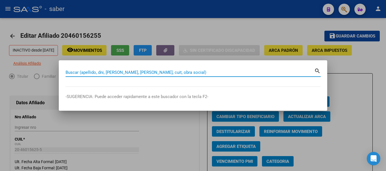
paste input "20352267873"
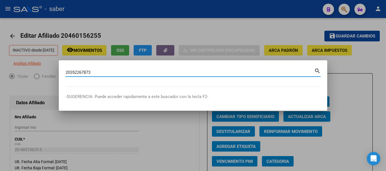
type input "20352267873"
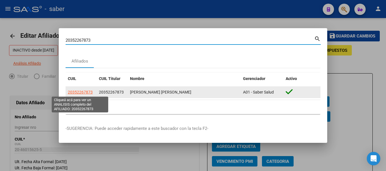
click at [89, 91] on span "20352267873" at bounding box center [80, 92] width 25 height 5
type textarea "20352267873"
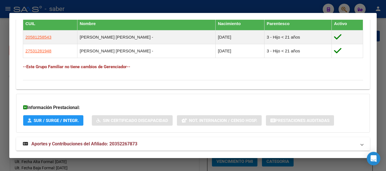
scroll to position [337, 0]
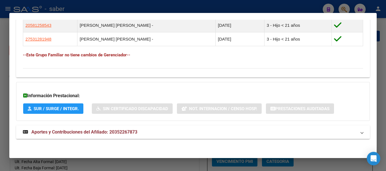
click at [100, 133] on span "Aportes y Contribuciones del Afiliado: 20352267873" at bounding box center [84, 132] width 106 height 5
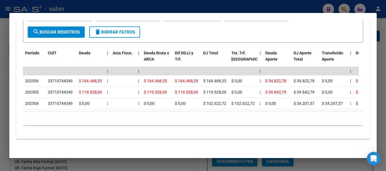
scroll to position [536, 0]
click at [30, 6] on div at bounding box center [193, 85] width 386 height 171
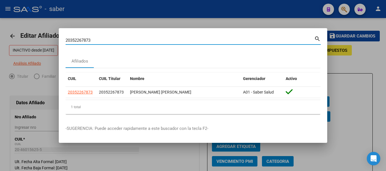
drag, startPoint x: 94, startPoint y: 40, endPoint x: 38, endPoint y: 37, distance: 56.0
click at [38, 37] on div "20352267873 Buscar (apellido, dni, cuil, nro traspaso, cuit, obra social) searc…" at bounding box center [193, 85] width 386 height 171
paste input "7445933223"
type input "27445933223"
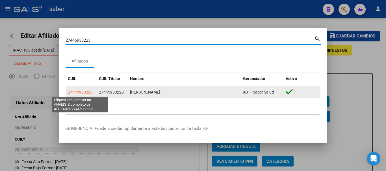
click at [82, 92] on span "27445933223" at bounding box center [80, 92] width 25 height 5
type textarea "27445933223"
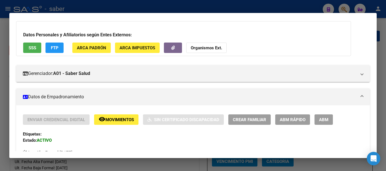
scroll to position [56, 0]
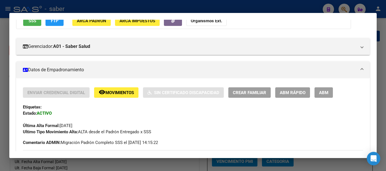
click at [323, 95] on button "ABM" at bounding box center [323, 93] width 18 height 10
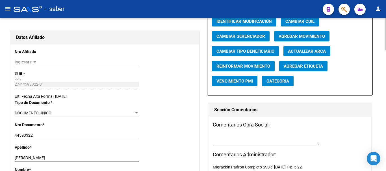
scroll to position [85, 0]
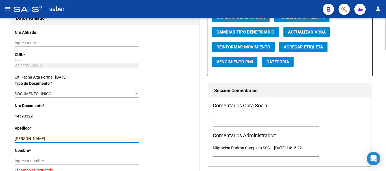
drag, startPoint x: 25, startPoint y: 137, endPoint x: 68, endPoint y: 136, distance: 43.8
click at [68, 137] on input "[PERSON_NAME]" at bounding box center [77, 139] width 124 height 5
type input "RUIZ"
click at [44, 159] on input "Ingresar nombre" at bounding box center [77, 161] width 124 height 5
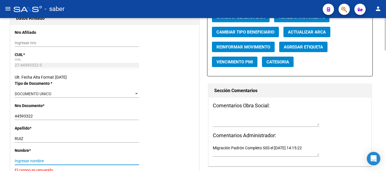
paste input "[PERSON_NAME]"
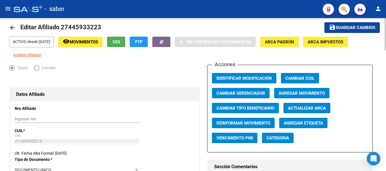
scroll to position [0, 0]
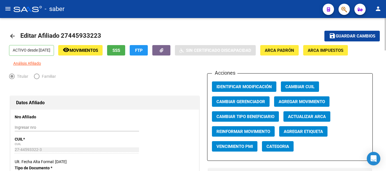
type input "[PERSON_NAME]"
click at [297, 102] on span "Agregar Movimiento" at bounding box center [301, 101] width 46 height 5
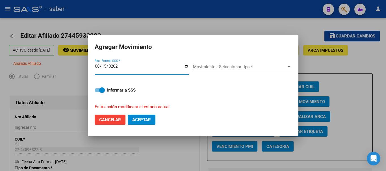
type input "[DATE]"
click at [227, 64] on div "Movimiento - Seleccionar tipo * Movimiento - Seleccionar tipo *" at bounding box center [242, 67] width 99 height 8
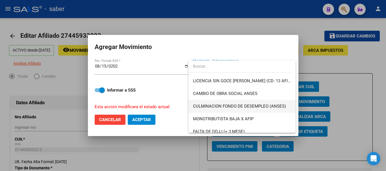
scroll to position [141, 0]
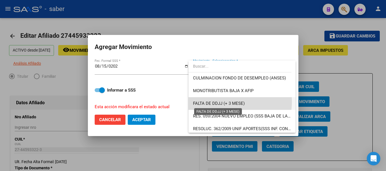
click at [224, 102] on span "FALTA DE DDJJ (+ 3 MESE)" at bounding box center [219, 103] width 52 height 5
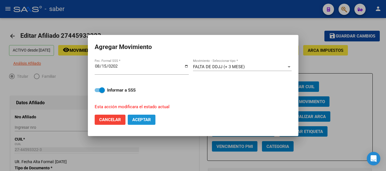
click at [145, 121] on span "Aceptar" at bounding box center [141, 119] width 19 height 5
checkbox input "false"
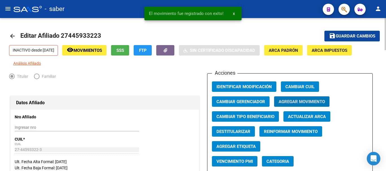
click at [341, 34] on span "Guardar cambios" at bounding box center [355, 36] width 40 height 5
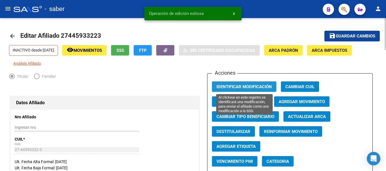
click at [228, 88] on span "Identificar Modificación" at bounding box center [243, 86] width 55 height 5
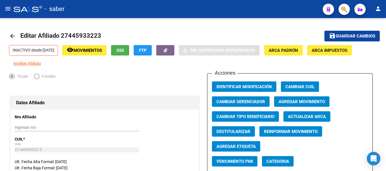
click at [31, 8] on div at bounding box center [28, 9] width 28 height 6
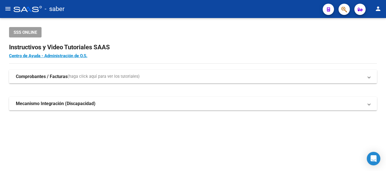
click at [348, 6] on button "button" at bounding box center [343, 9] width 11 height 11
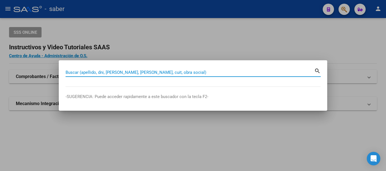
paste input "20393285428"
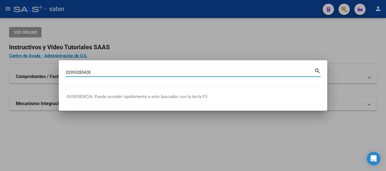
type input "20393285428"
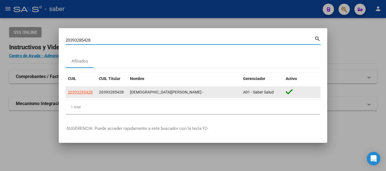
click at [86, 95] on app-link-go-to "20393285428" at bounding box center [80, 92] width 25 height 6
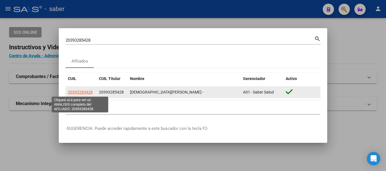
click at [90, 93] on span "20393285428" at bounding box center [80, 92] width 25 height 5
type textarea "20393285428"
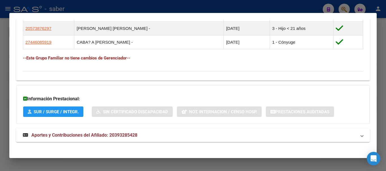
scroll to position [358, 0]
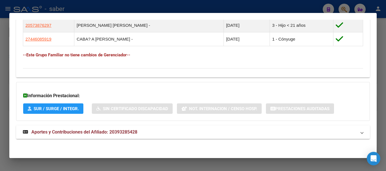
click at [78, 133] on span "Aportes y Contribuciones del Afiliado: 20393285428" at bounding box center [84, 132] width 106 height 5
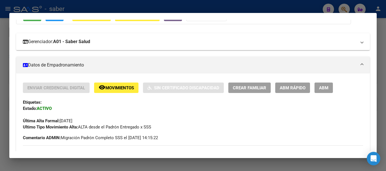
scroll to position [49, 0]
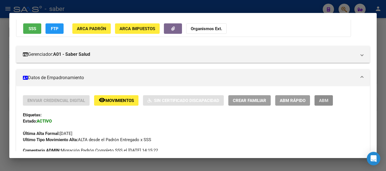
click at [321, 103] on span "ABM" at bounding box center [323, 100] width 9 height 5
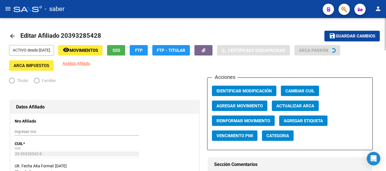
radio input "true"
type input "30-65845497-4"
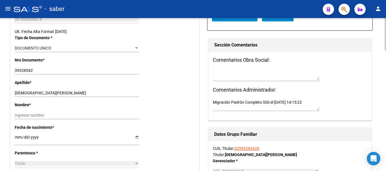
scroll to position [141, 0]
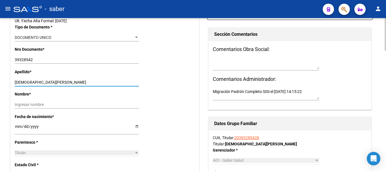
drag, startPoint x: 29, startPoint y: 80, endPoint x: 71, endPoint y: 80, distance: 42.4
click at [71, 80] on input "[DEMOGRAPHIC_DATA][PERSON_NAME]" at bounding box center [77, 82] width 124 height 5
type input "[PERSON_NAME]"
click at [77, 104] on input "Ingresar nombre" at bounding box center [77, 104] width 124 height 5
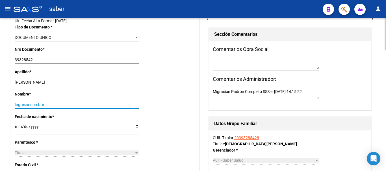
paste input "[PERSON_NAME]"
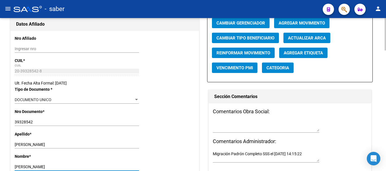
scroll to position [0, 0]
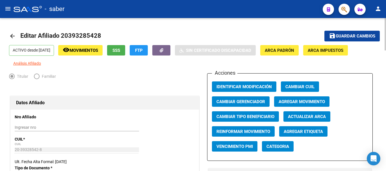
type input "[PERSON_NAME]"
click at [296, 101] on span "Agregar Movimiento" at bounding box center [301, 101] width 46 height 5
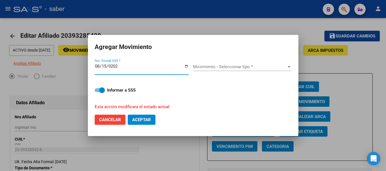
type input "[DATE]"
click at [242, 64] on div "Movimiento - Seleccionar tipo * Movimiento - Seleccionar tipo *" at bounding box center [242, 67] width 99 height 8
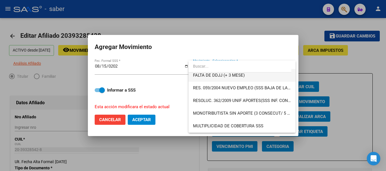
click at [224, 73] on span "FALTA DE DDJJ (+ 3 MESE)" at bounding box center [242, 75] width 98 height 13
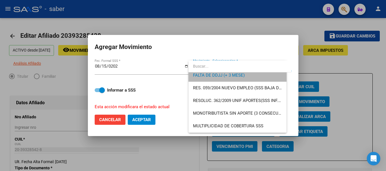
scroll to position [165, 0]
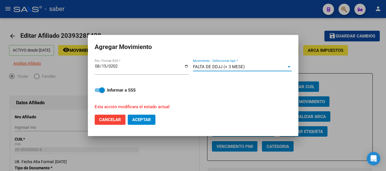
click at [144, 121] on span "Aceptar" at bounding box center [141, 119] width 19 height 5
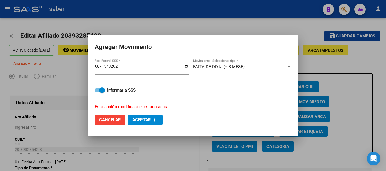
checkbox input "false"
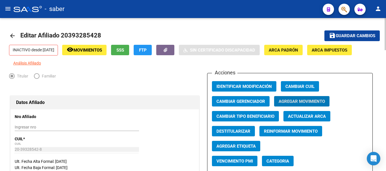
scroll to position [0, 0]
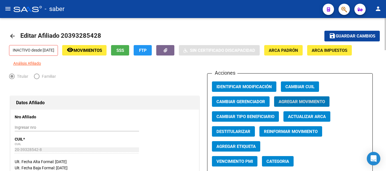
click at [339, 34] on span "Guardar cambios" at bounding box center [355, 36] width 40 height 5
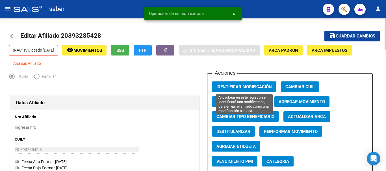
click at [221, 86] on span "Identificar Modificación" at bounding box center [243, 86] width 55 height 5
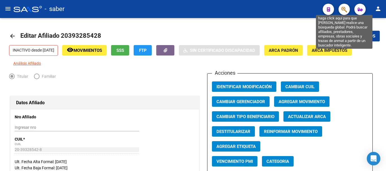
click at [342, 8] on icon "button" at bounding box center [344, 9] width 6 height 6
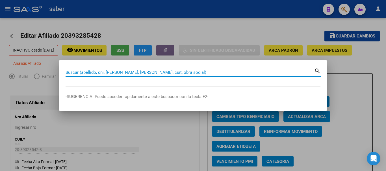
paste input "23340786149"
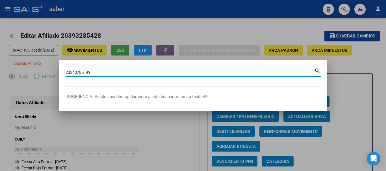
type input "23340786149"
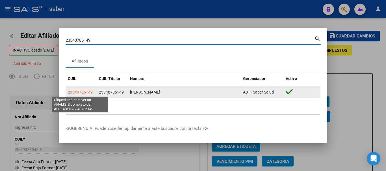
click at [89, 93] on span "23340786149" at bounding box center [80, 92] width 25 height 5
type textarea "23340786149"
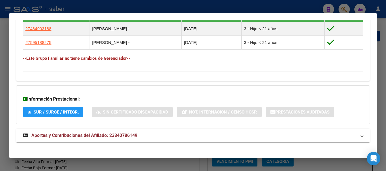
scroll to position [331, 0]
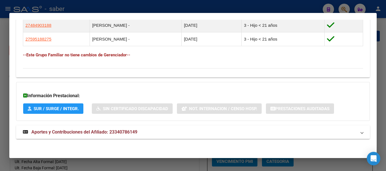
click at [111, 134] on span "Aportes y Contribuciones del Afiliado: 23340786149" at bounding box center [84, 132] width 106 height 5
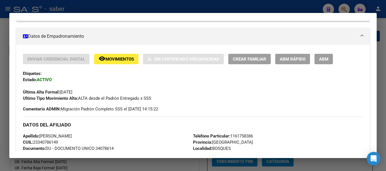
scroll to position [117, 0]
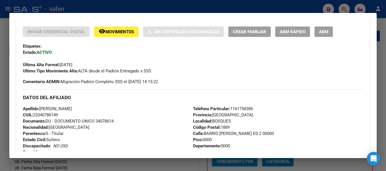
click at [323, 29] on button "ABM" at bounding box center [323, 32] width 18 height 10
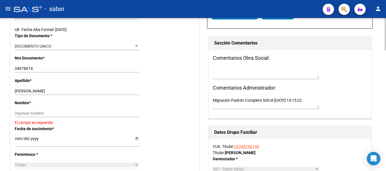
scroll to position [141, 0]
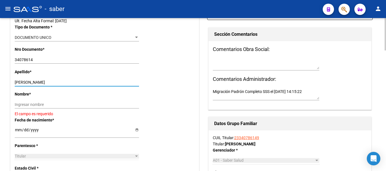
drag, startPoint x: 34, startPoint y: 80, endPoint x: 85, endPoint y: 81, distance: 51.4
click at [84, 81] on input "[PERSON_NAME]" at bounding box center [77, 82] width 124 height 5
type input "[PERSON_NAME]"
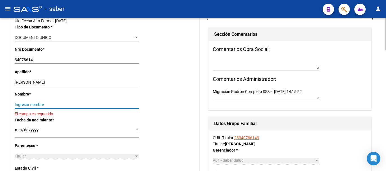
click at [46, 104] on input "Ingresar nombre" at bounding box center [77, 104] width 124 height 5
paste input "[PERSON_NAME]"
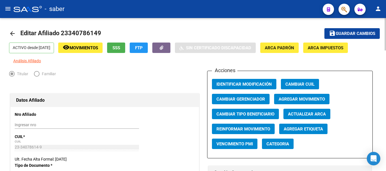
scroll to position [0, 0]
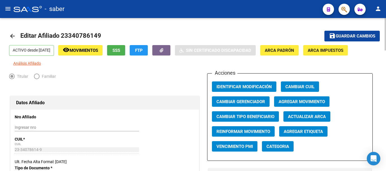
type input "[PERSON_NAME]"
click at [280, 104] on span "Agregar Movimiento" at bounding box center [301, 101] width 46 height 5
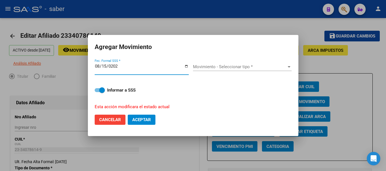
type input "[DATE]"
click at [250, 69] on span "Movimiento - Seleccionar tipo *" at bounding box center [239, 66] width 93 height 5
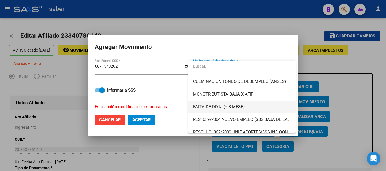
scroll to position [141, 0]
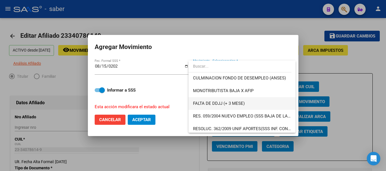
click at [224, 106] on span "FALTA DE DDJJ (+ 3 MESE)" at bounding box center [219, 103] width 52 height 5
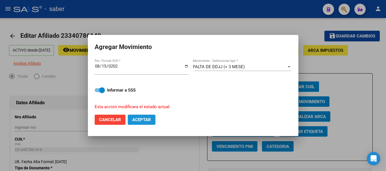
click at [145, 123] on button "Aceptar" at bounding box center [142, 120] width 28 height 10
checkbox input "false"
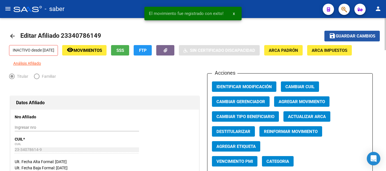
click at [358, 33] on span "save Guardar cambios" at bounding box center [352, 35] width 46 height 5
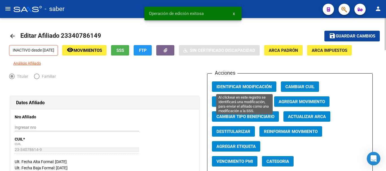
click at [248, 85] on span "Identificar Modificación" at bounding box center [243, 86] width 55 height 5
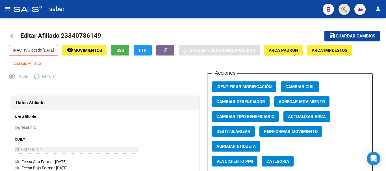
click at [348, 7] on button "button" at bounding box center [343, 9] width 11 height 11
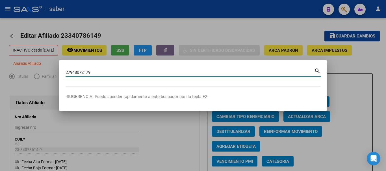
type input "27948072179"
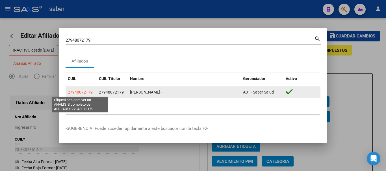
click at [85, 94] on span "27948072179" at bounding box center [80, 92] width 25 height 5
type textarea "27948072179"
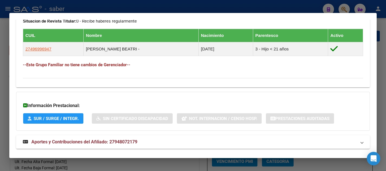
scroll to position [317, 0]
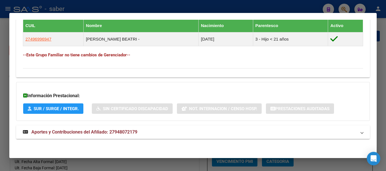
click at [90, 132] on span "Aportes y Contribuciones del Afiliado: 27948072179" at bounding box center [84, 132] width 106 height 5
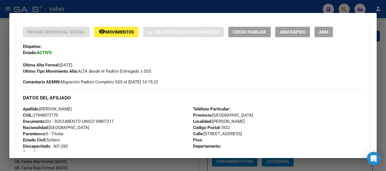
scroll to position [91, 0]
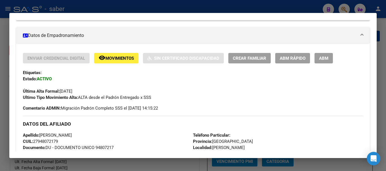
click at [320, 60] on span "ABM" at bounding box center [323, 58] width 9 height 5
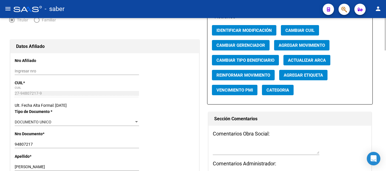
scroll to position [113, 0]
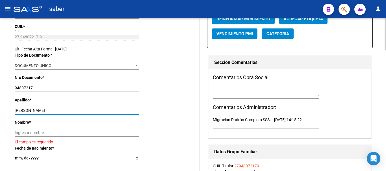
click at [34, 110] on input "[PERSON_NAME]" at bounding box center [77, 110] width 124 height 5
drag, startPoint x: 50, startPoint y: 109, endPoint x: 93, endPoint y: 109, distance: 42.6
click at [94, 109] on input "[PERSON_NAME]" at bounding box center [77, 110] width 124 height 5
type input "[PERSON_NAME]"
click at [53, 135] on input "Ingresar nombre" at bounding box center [77, 133] width 124 height 5
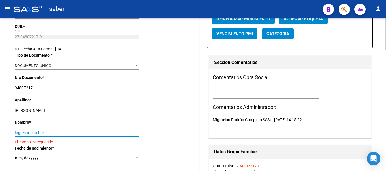
paste input "[PERSON_NAME]"
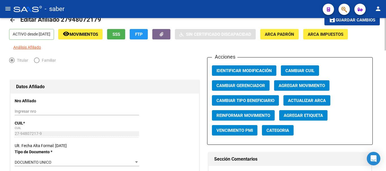
scroll to position [28, 0]
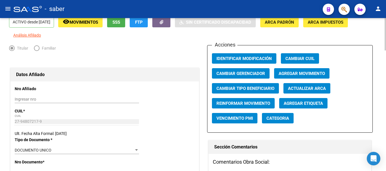
type input "[PERSON_NAME]"
click at [295, 75] on span "Agregar Movimiento" at bounding box center [301, 73] width 46 height 5
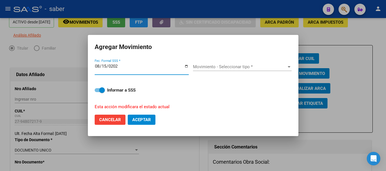
type input "[DATE]"
click at [210, 69] on span "Movimiento - Seleccionar tipo *" at bounding box center [239, 66] width 93 height 5
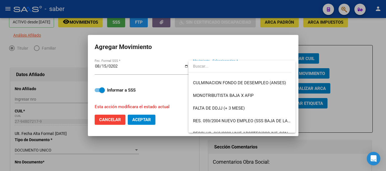
scroll to position [141, 0]
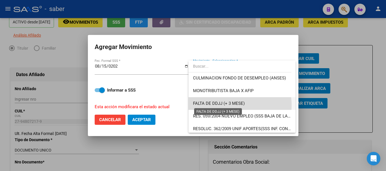
click at [224, 105] on span "FALTA DE DDJJ (+ 3 MESE)" at bounding box center [219, 103] width 52 height 5
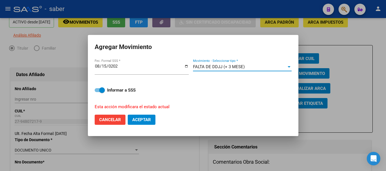
click at [144, 123] on button "Aceptar" at bounding box center [142, 120] width 28 height 10
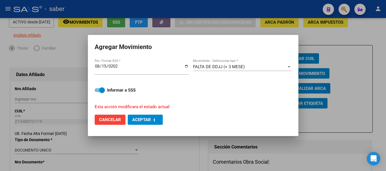
checkbox input "false"
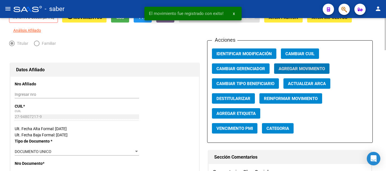
scroll to position [0, 0]
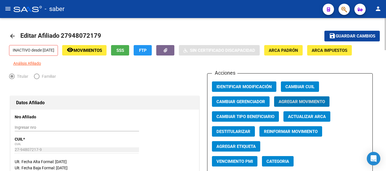
click at [332, 36] on mat-icon "save" at bounding box center [332, 35] width 7 height 7
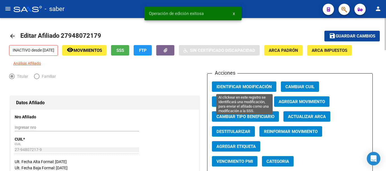
click at [234, 88] on span "Identificar Modificación" at bounding box center [243, 86] width 55 height 5
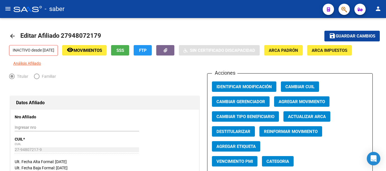
click at [25, 9] on div at bounding box center [28, 9] width 28 height 6
